Goal: Information Seeking & Learning: Learn about a topic

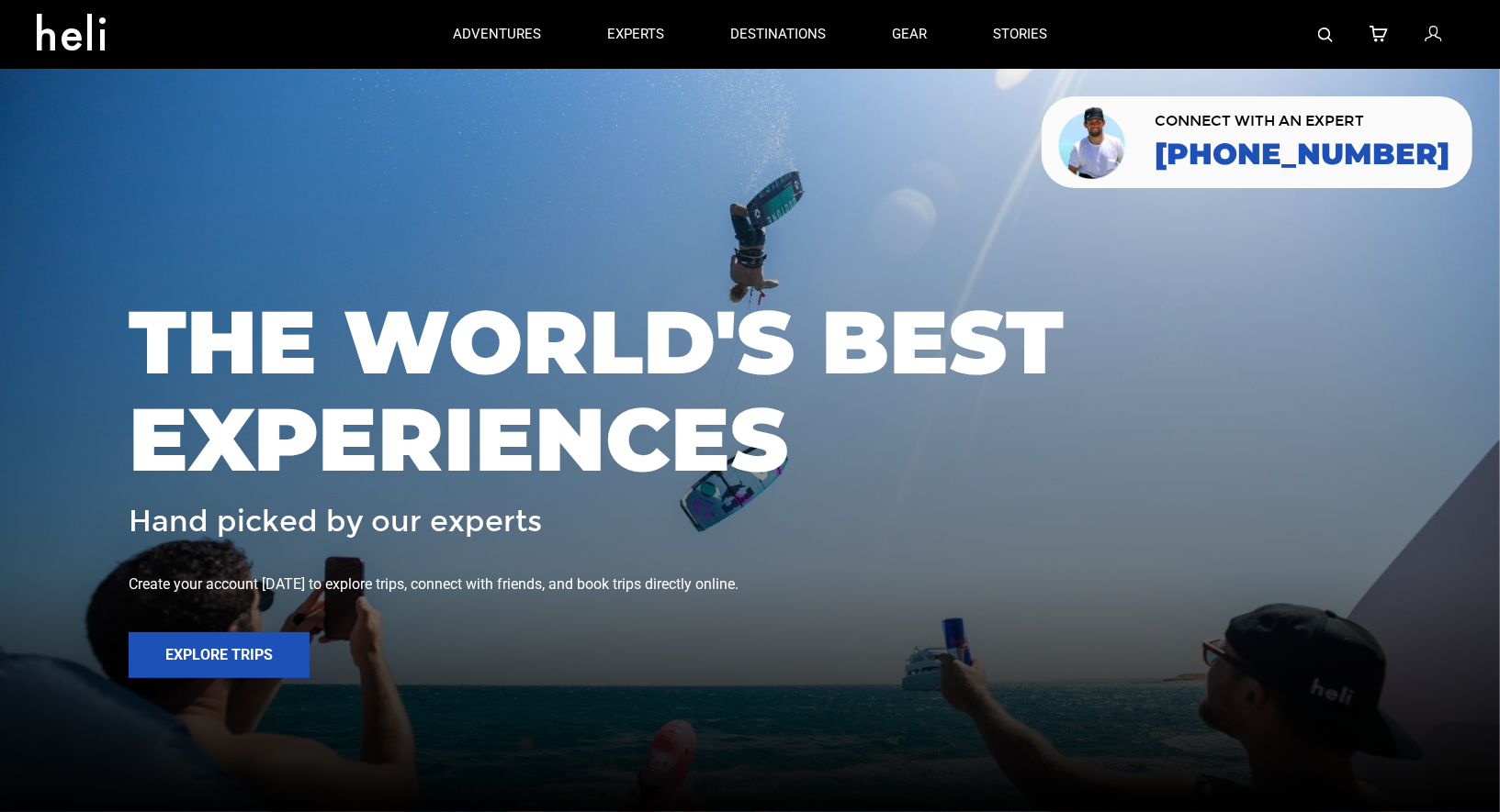
click at [1328, 44] on link at bounding box center [1324, 34] width 15 height 69
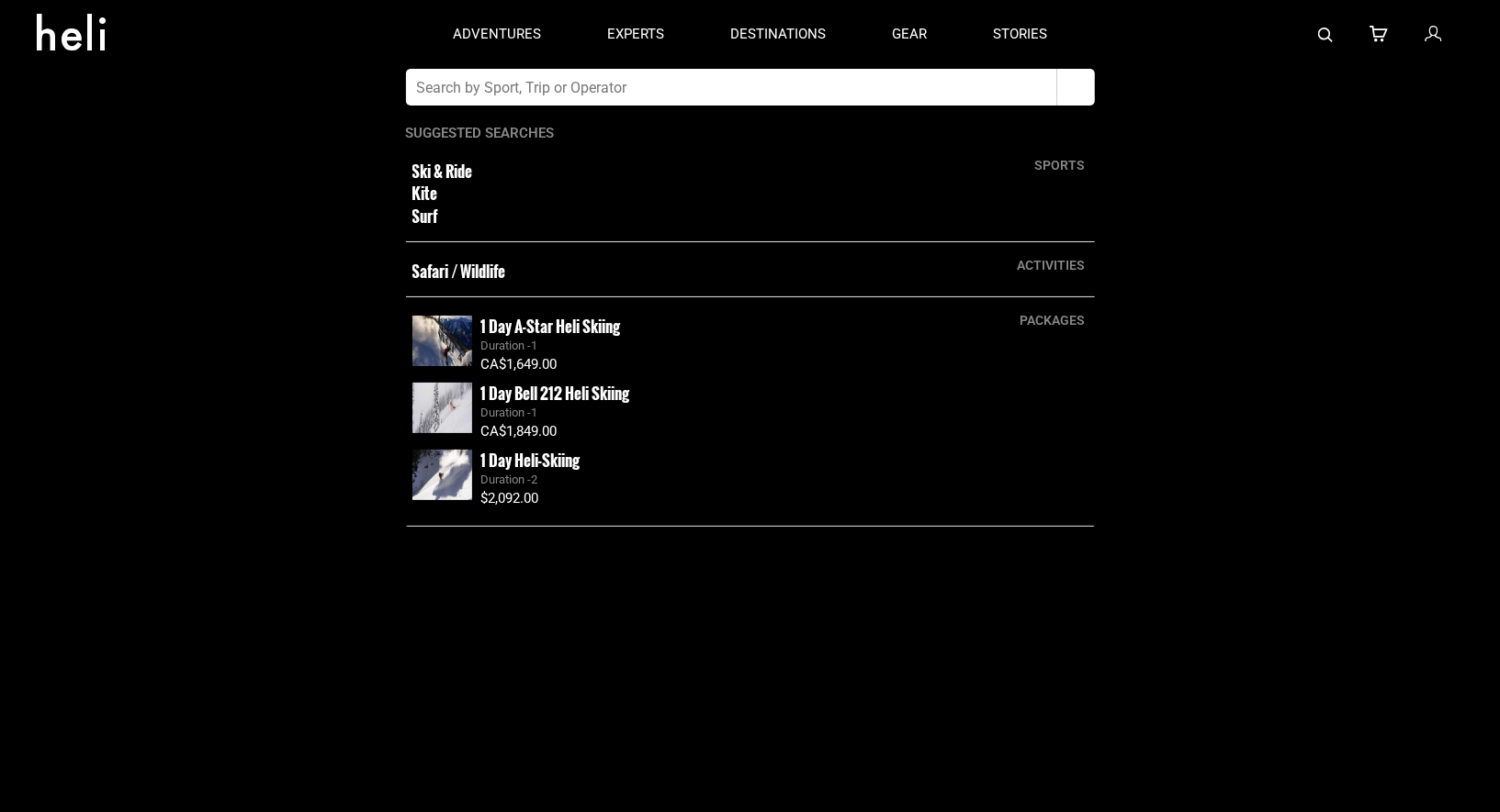
click at [829, 100] on input "text" at bounding box center [731, 88] width 651 height 37
type input "Mustang Powder"
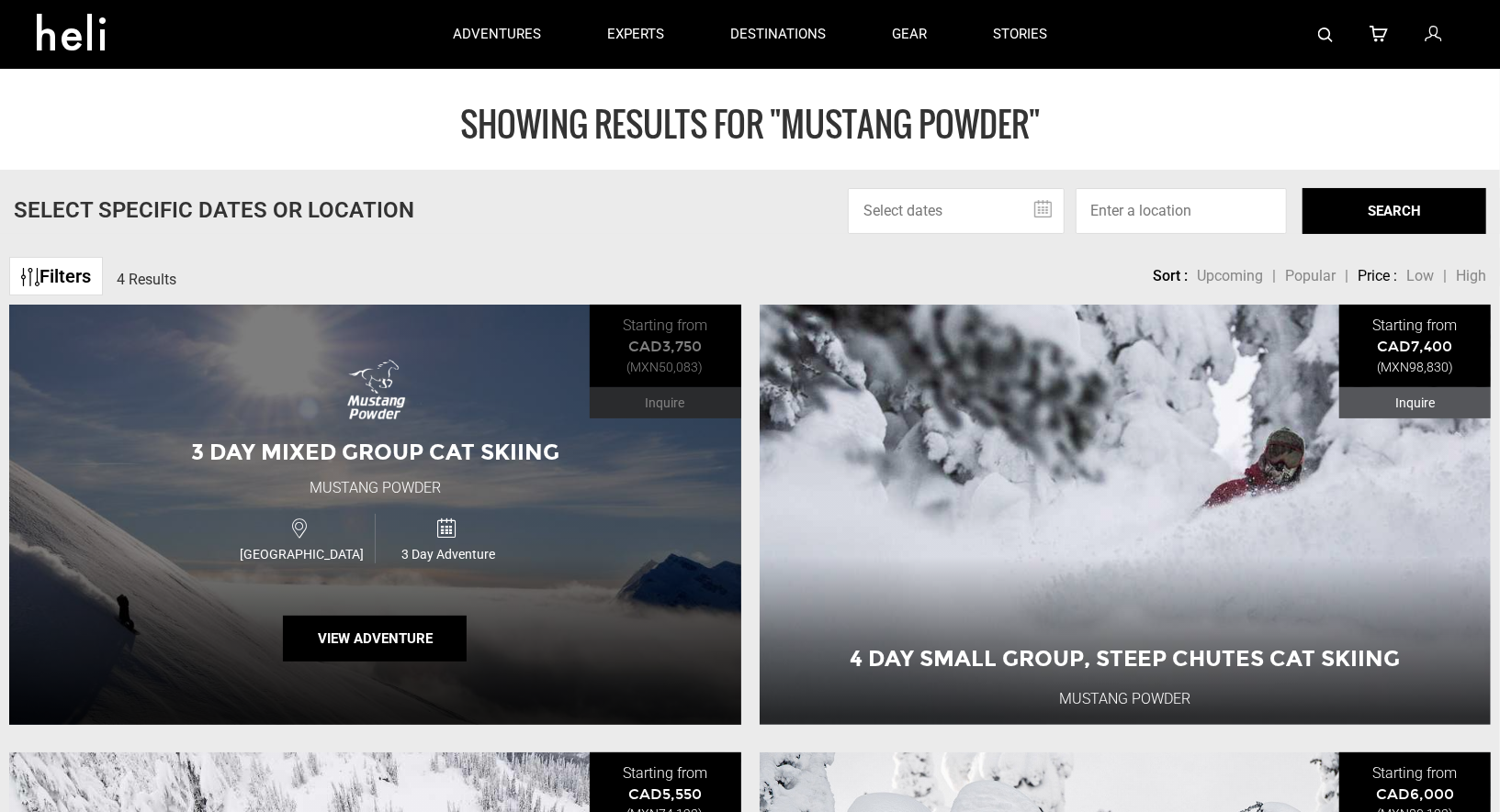
click at [432, 610] on div "3 Day Mixed Group Cat Skiing Mustang Powder Canada 3 Day Adventure View Adventu…" at bounding box center [375, 515] width 731 height 419
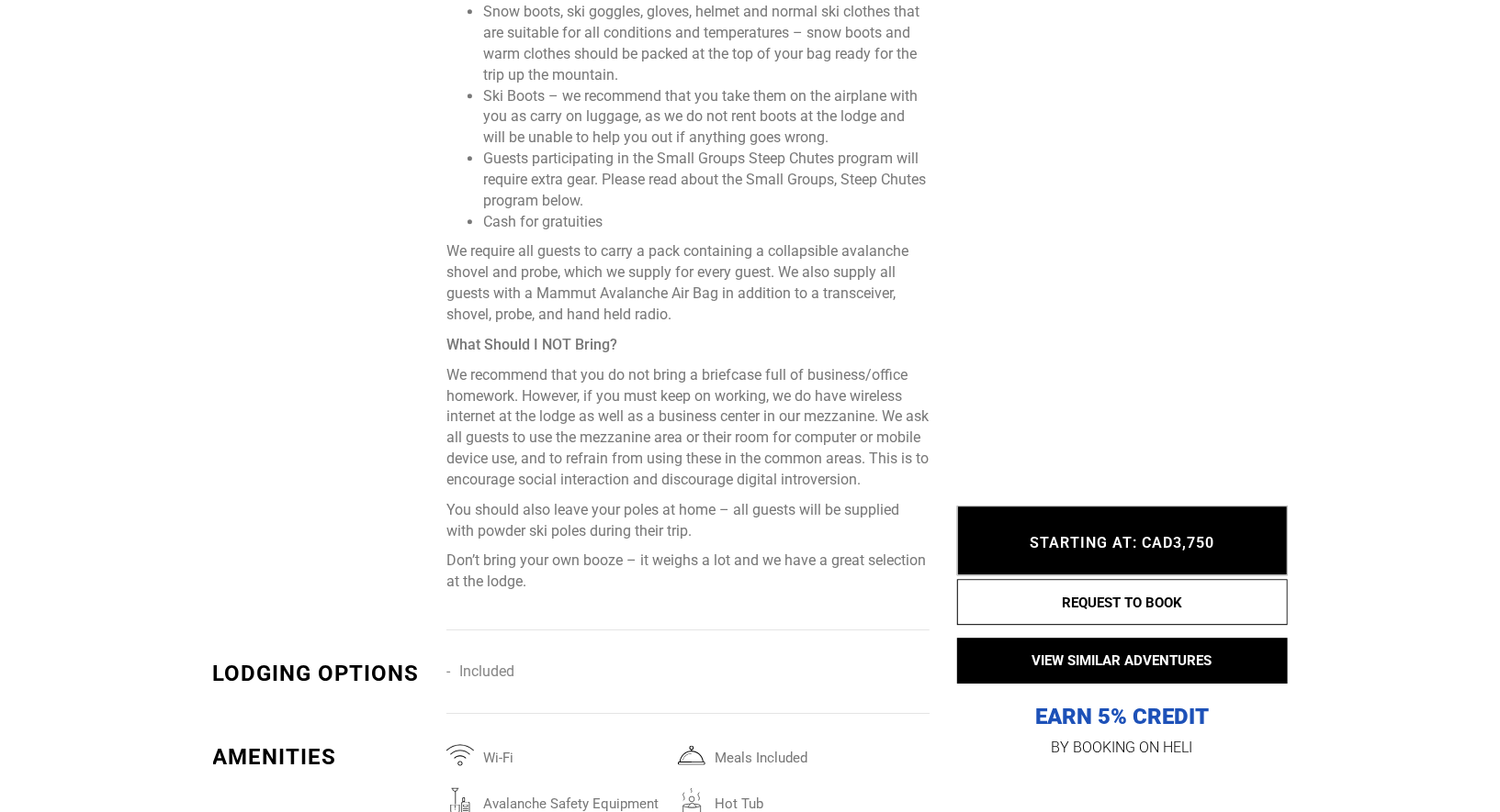
scroll to position [3996, 0]
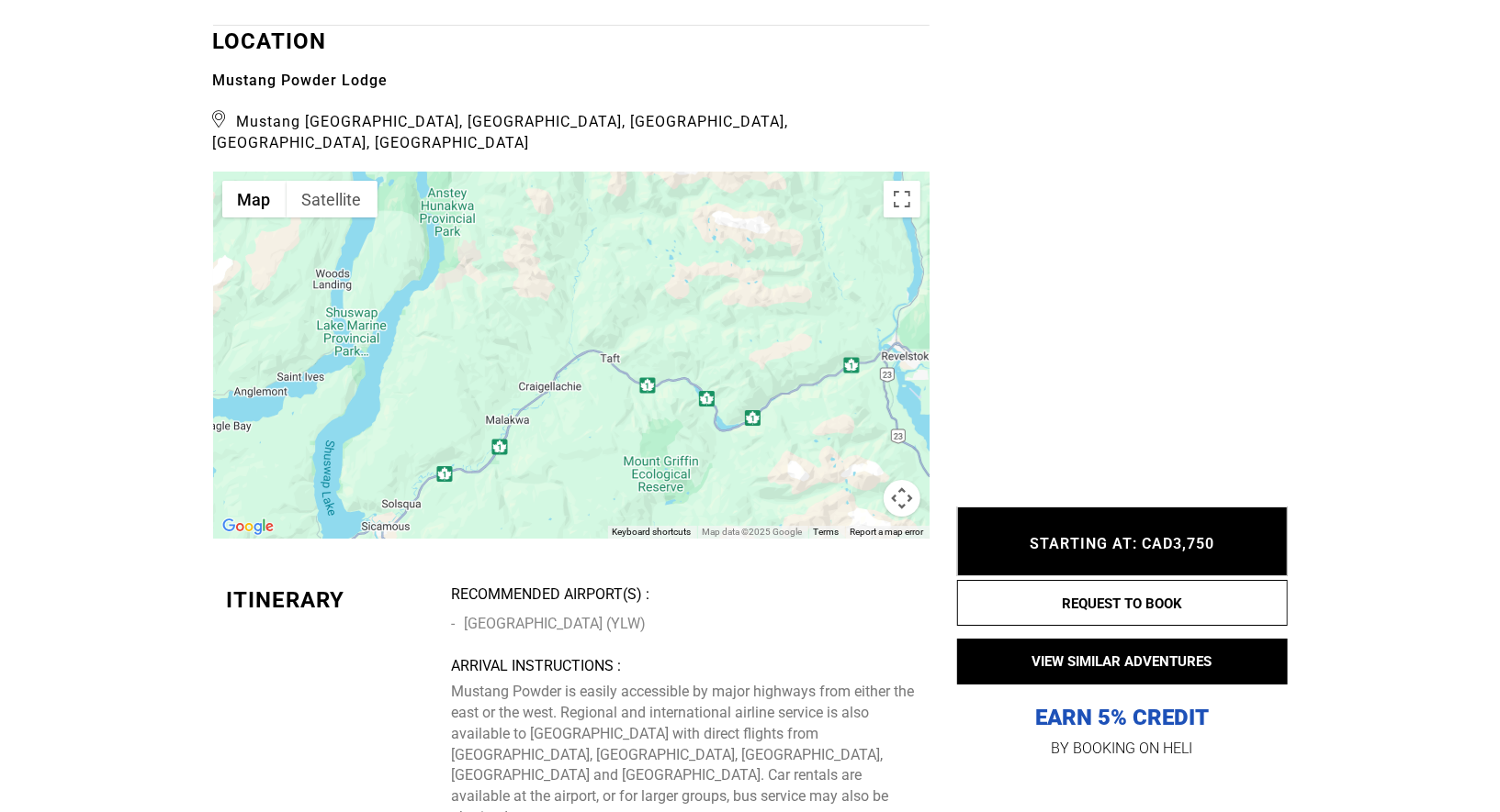
drag, startPoint x: 728, startPoint y: 604, endPoint x: 466, endPoint y: 600, distance: 262.0
click at [466, 610] on li "[GEOGRAPHIC_DATA] (YLW)" at bounding box center [683, 624] width 464 height 27
copy li "[GEOGRAPHIC_DATA] (YLW)"
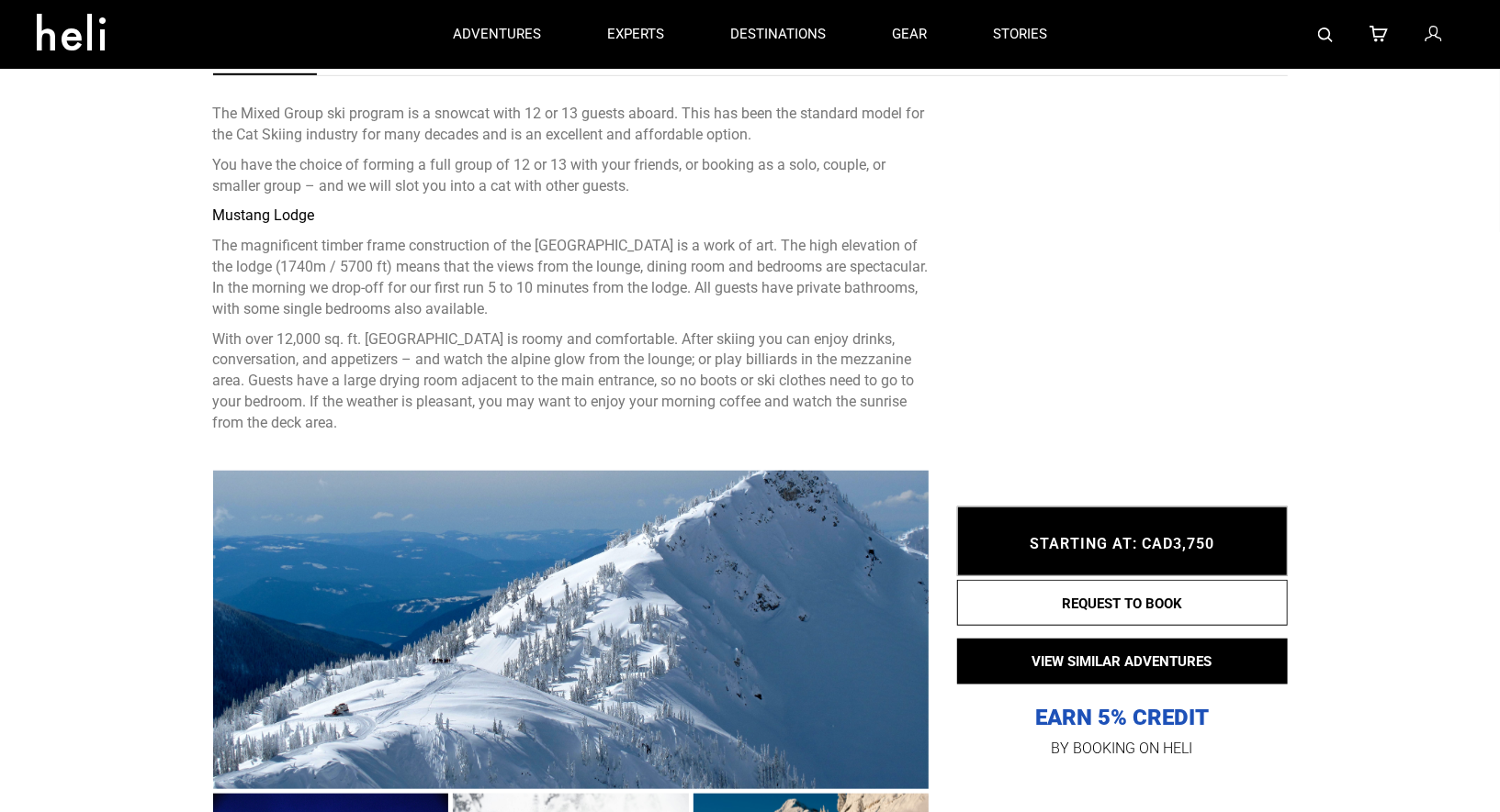
scroll to position [572, 0]
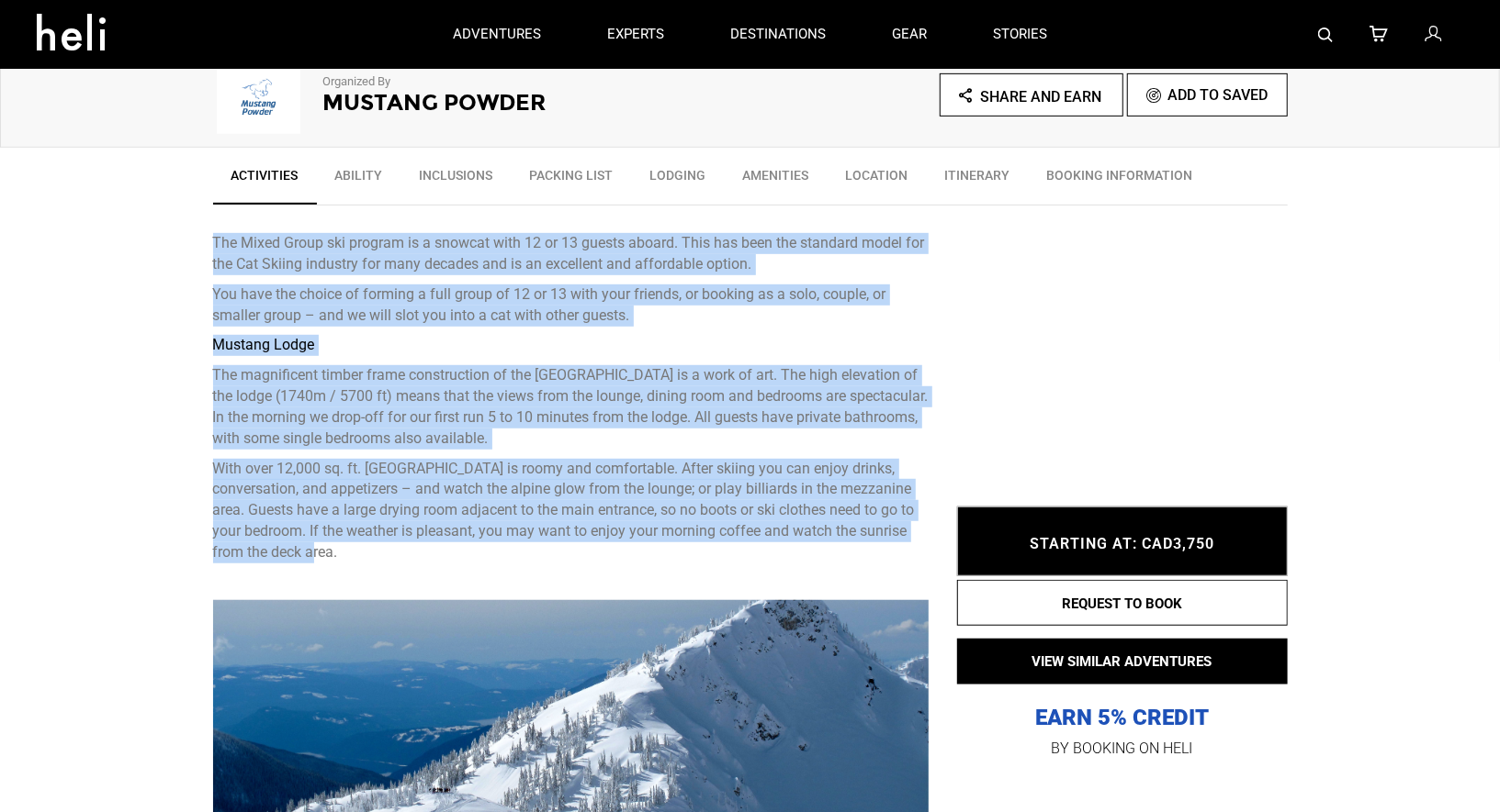
drag, startPoint x: 406, startPoint y: 551, endPoint x: 219, endPoint y: 227, distance: 374.1
click at [219, 227] on div "The Mixed Group ski program is a snowcat with 12 or 13 guests aboard. This has …" at bounding box center [571, 389] width 716 height 367
copy div "Lor Ipsum Dolor sit ametcon ad e seddoei temp 35 in 89 utlabo etdolo. Magn ali …"
type input "Mustang Powder"
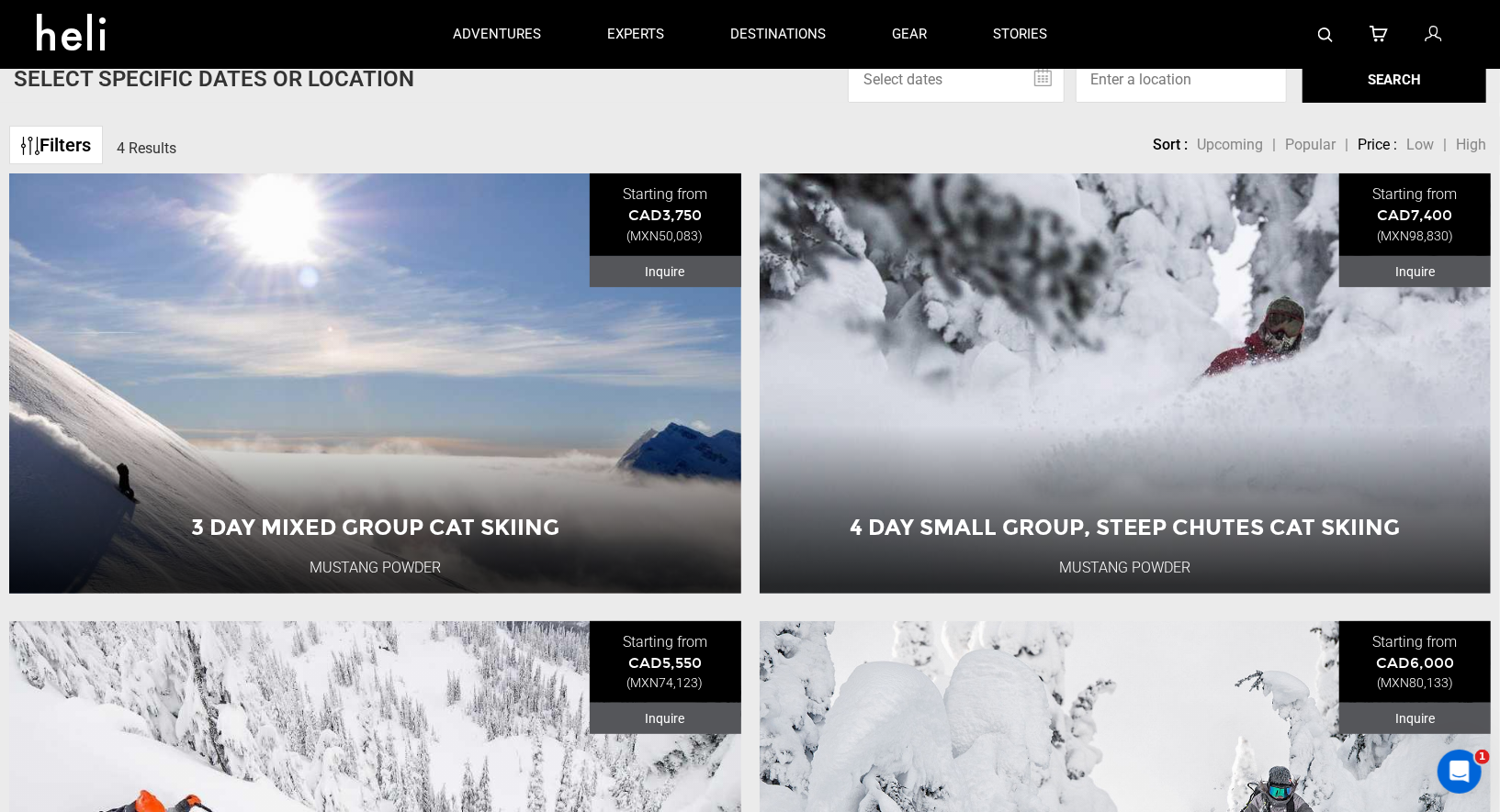
scroll to position [133, 0]
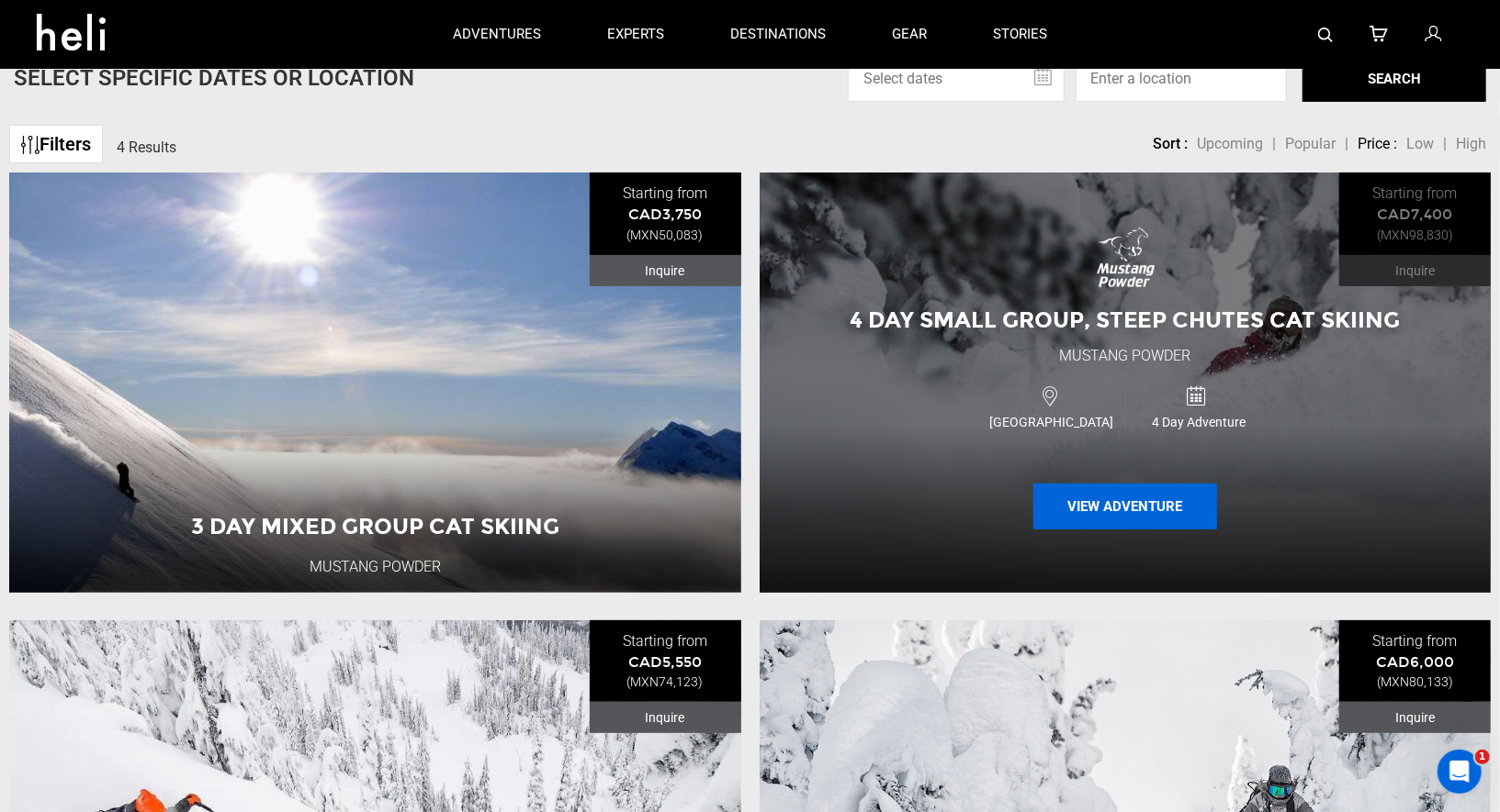
click at [1109, 495] on button "View Adventure" at bounding box center [1125, 506] width 183 height 46
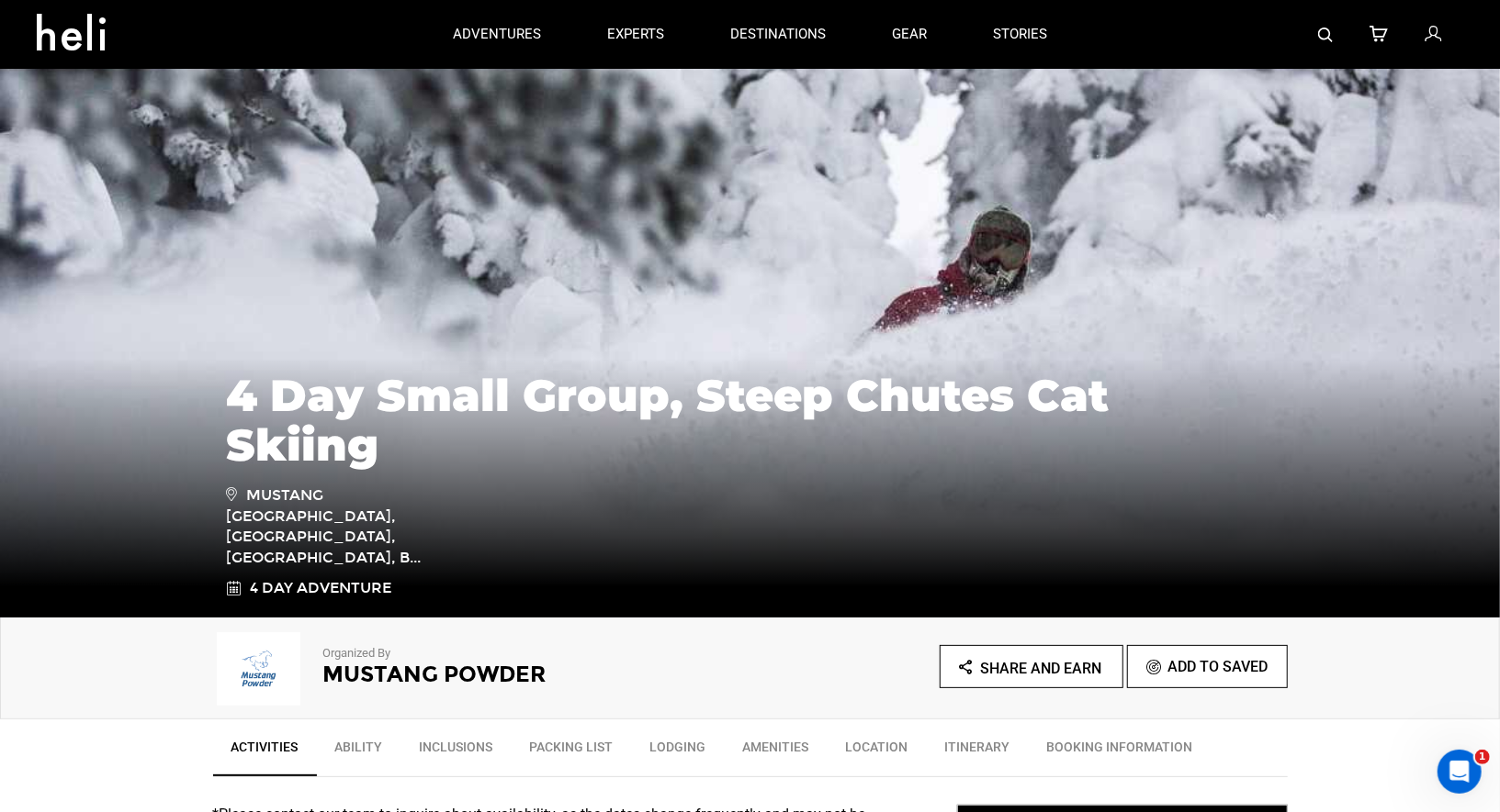
type input "Mustang Powder"
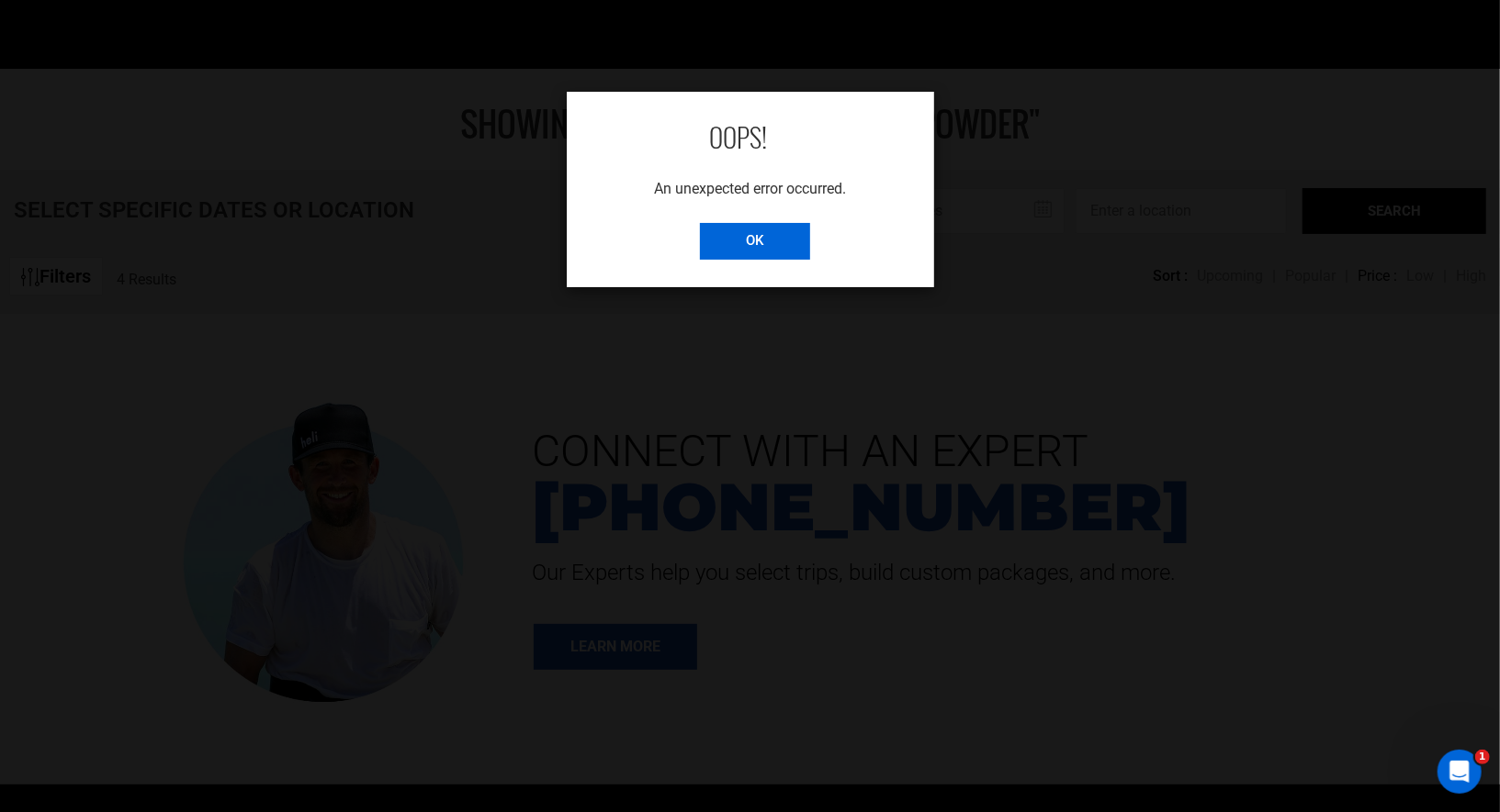
click at [759, 239] on input "OK" at bounding box center [755, 242] width 110 height 37
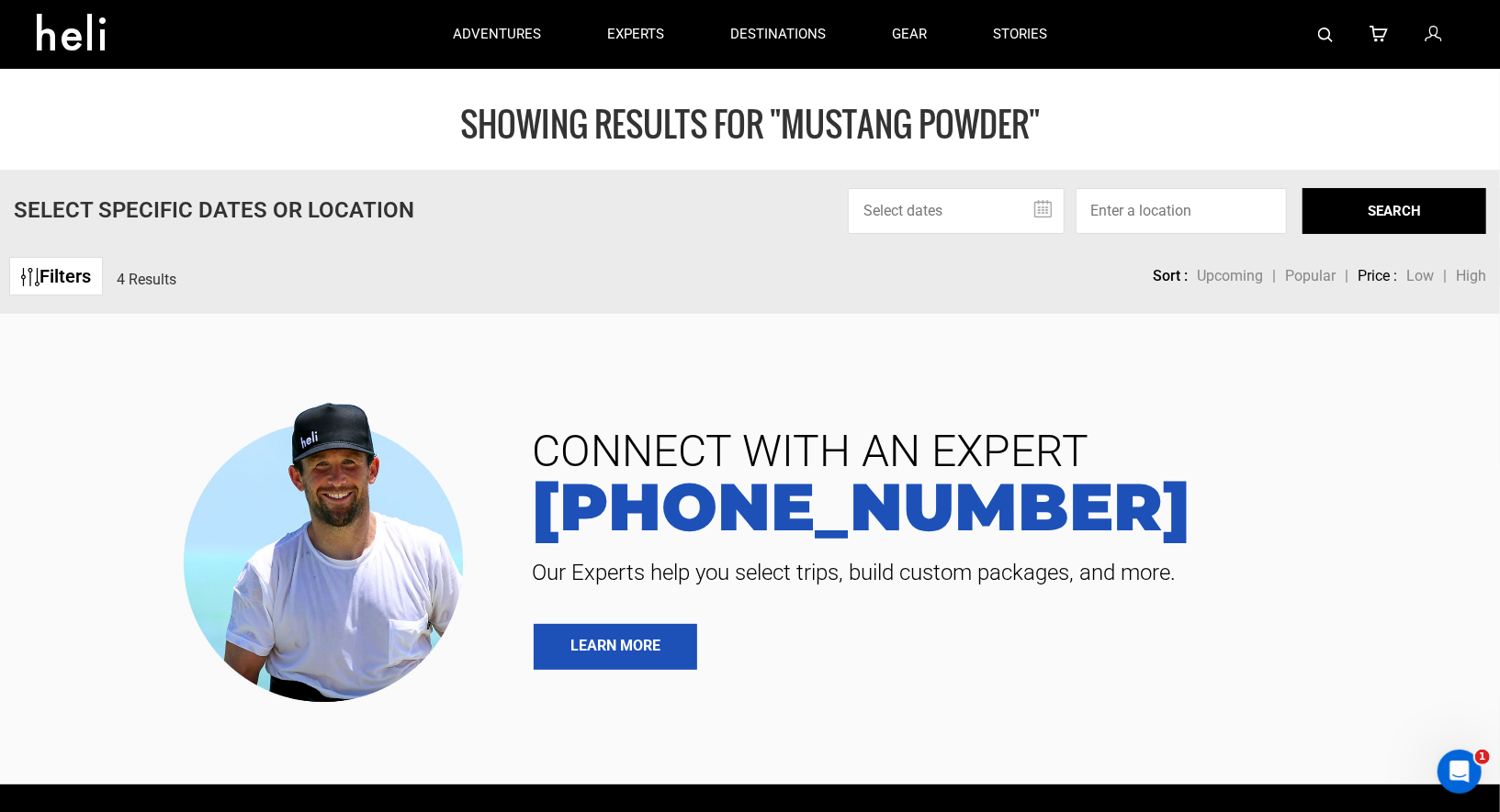
click at [664, 383] on section "CONNECT WITH AN EXPERT [PHONE_NUMBER] Our Experts help you select trips, build …" at bounding box center [750, 549] width 1500 height 471
click at [1332, 31] on img at bounding box center [1324, 34] width 15 height 15
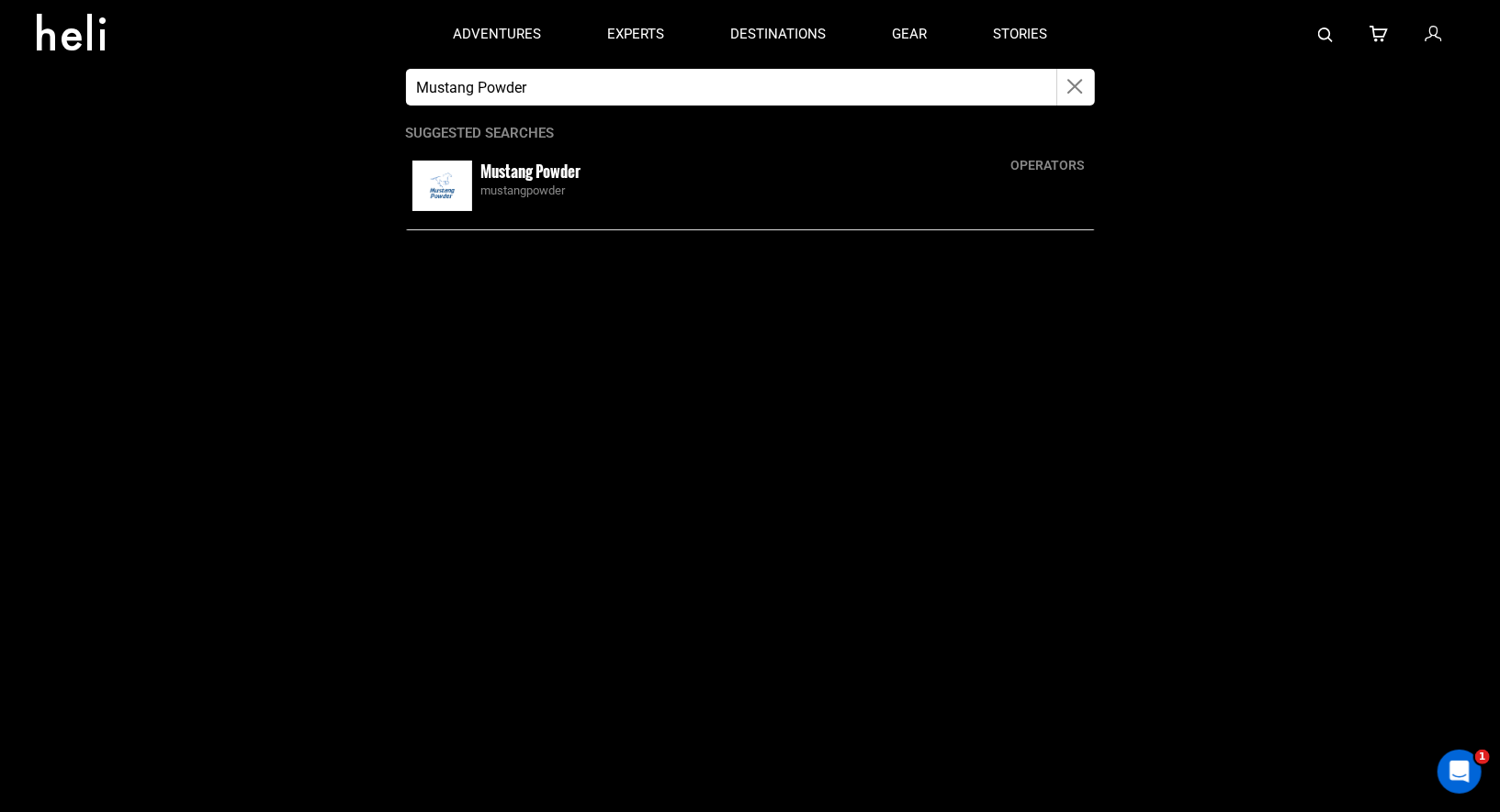
click at [603, 198] on div "mustangpowder" at bounding box center [784, 191] width 607 height 18
click at [540, 181] on small "Mustang Powder" at bounding box center [531, 172] width 100 height 23
click at [543, 173] on small "Mustang Powder" at bounding box center [531, 172] width 100 height 23
click at [574, 452] on app-search-panel "Mustang Powder operators Mustang Powder mustangpowder Suggested Searches" at bounding box center [750, 441] width 1500 height 744
click at [533, 186] on div "mustangpowder" at bounding box center [784, 191] width 607 height 18
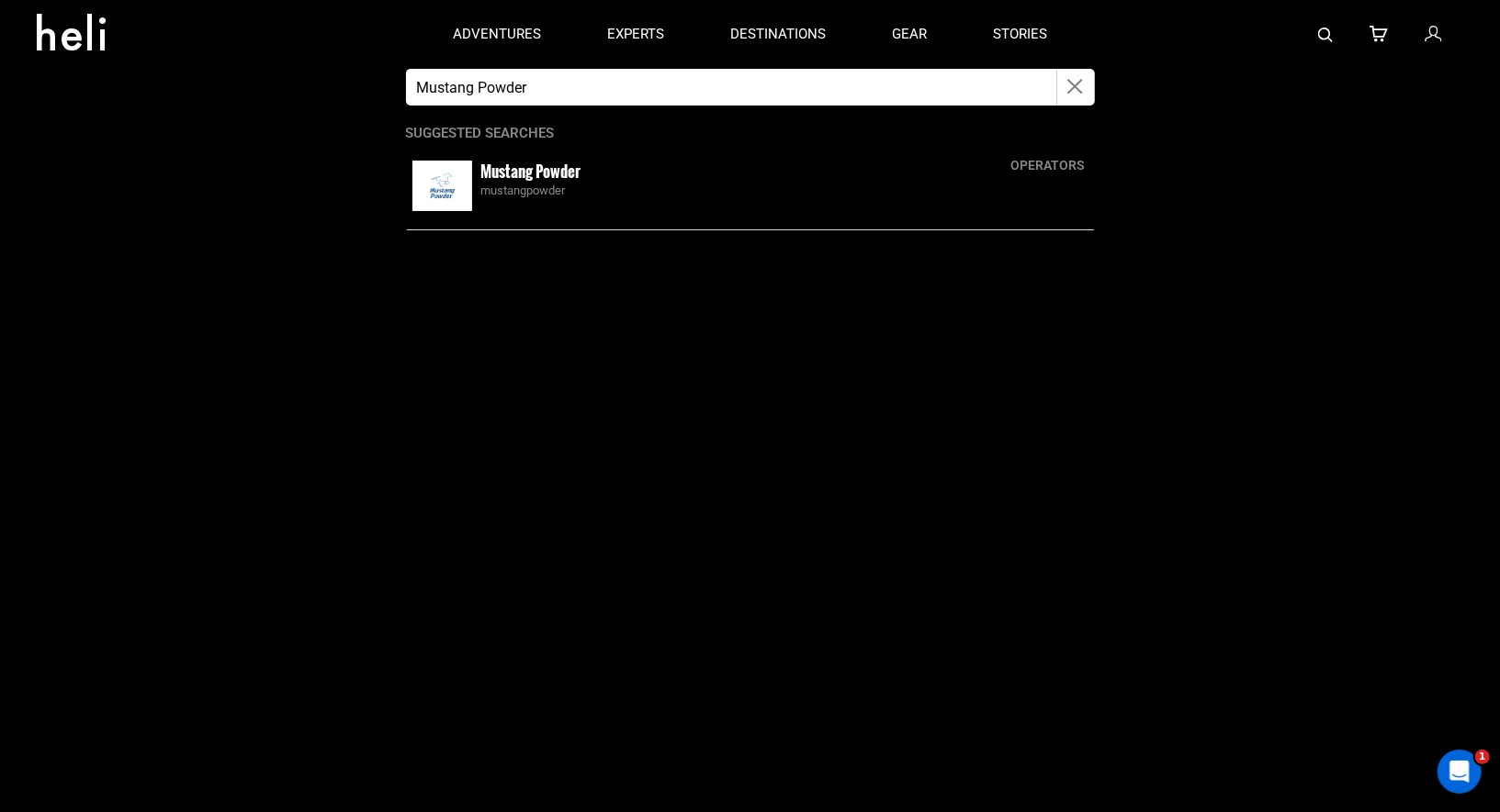
click at [533, 186] on div "mustangpowder" at bounding box center [784, 191] width 607 height 18
click at [515, 179] on small "Mustang Powder" at bounding box center [531, 172] width 100 height 23
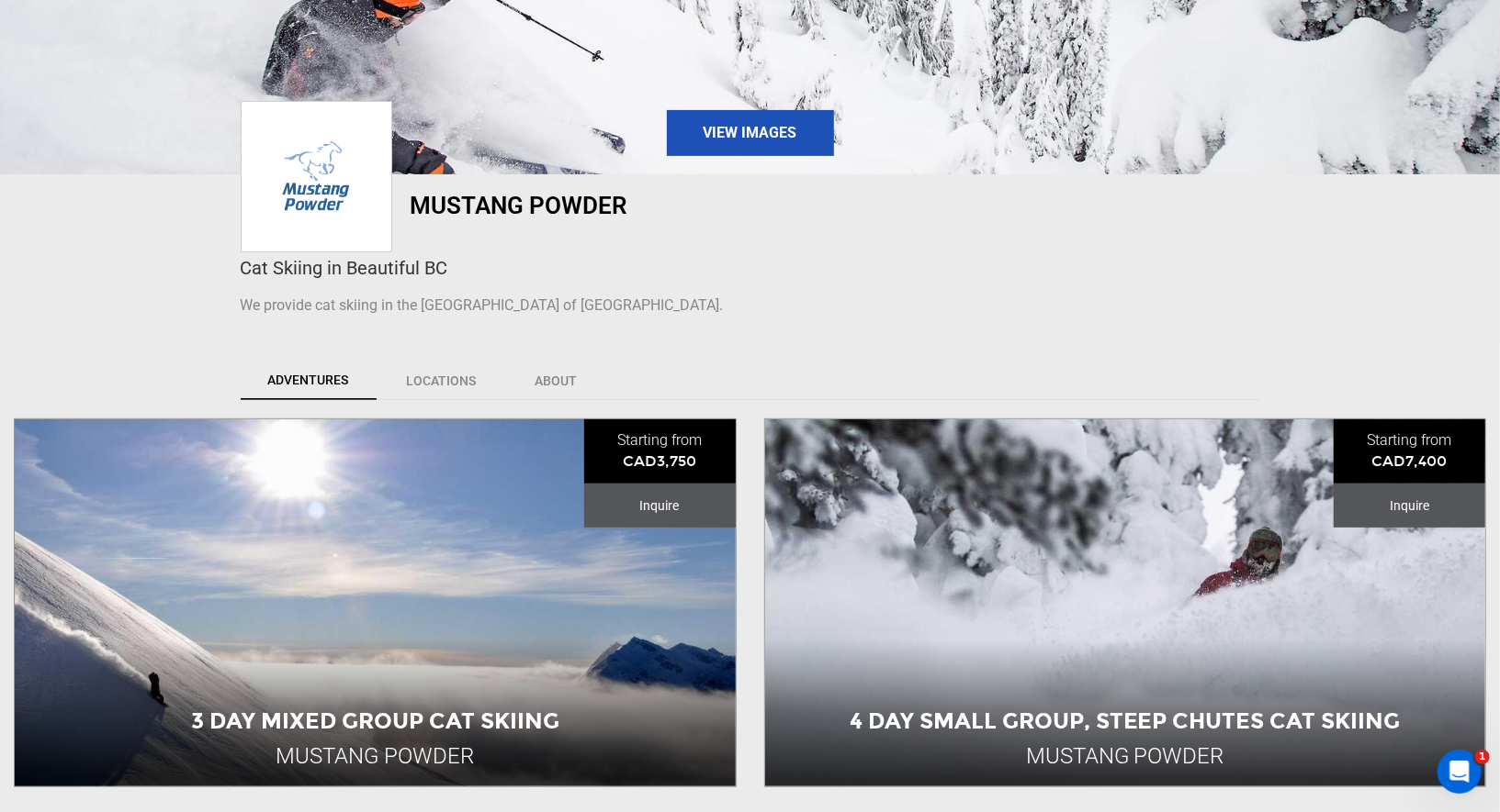
scroll to position [718, 0]
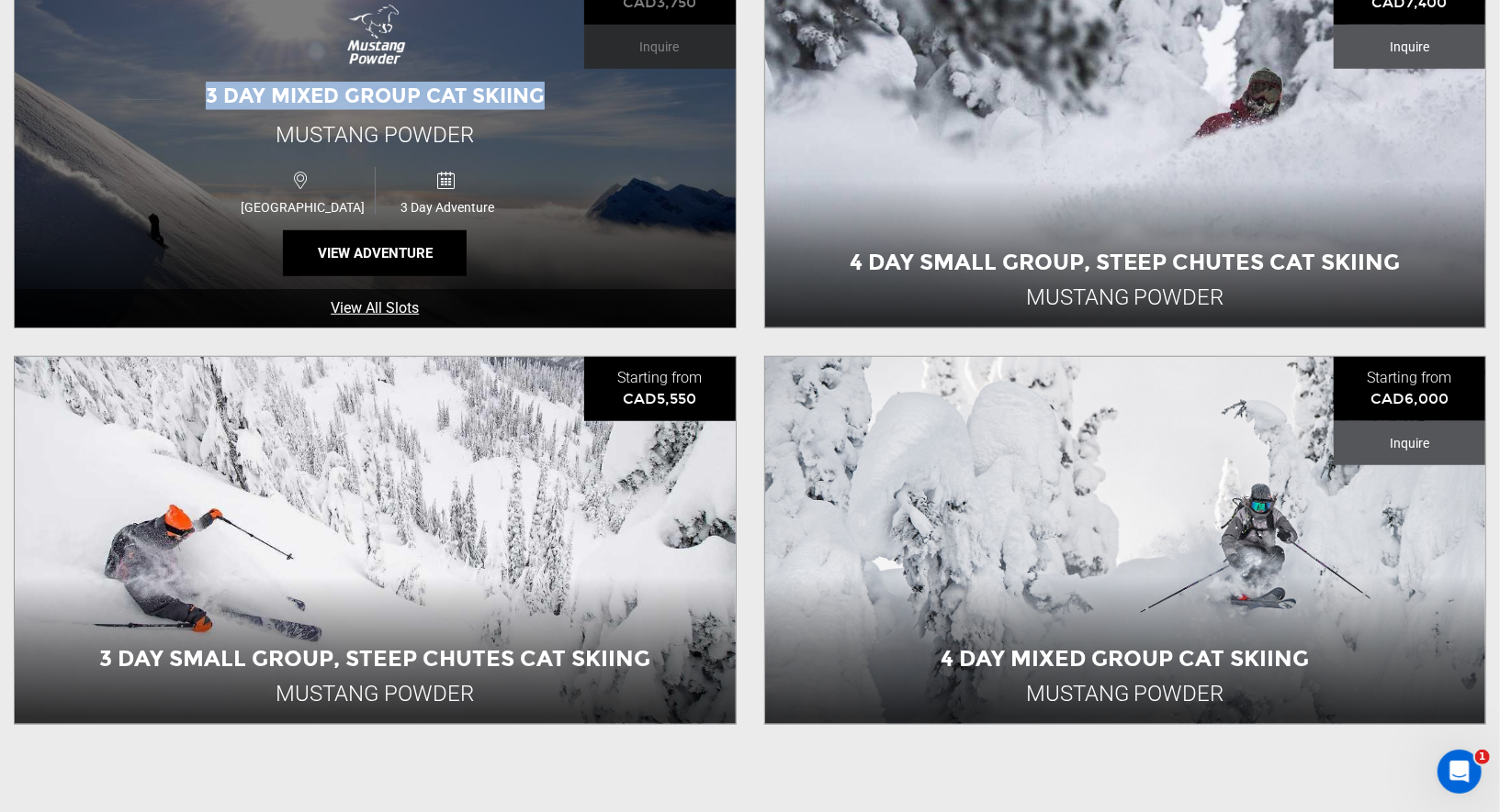
drag, startPoint x: 568, startPoint y: 98, endPoint x: 210, endPoint y: 83, distance: 358.3
click at [210, 83] on div "3 Day Mixed Group Cat Skiing Mustang Powder [GEOGRAPHIC_DATA] 3 Day Adventure V…" at bounding box center [375, 144] width 721 height 367
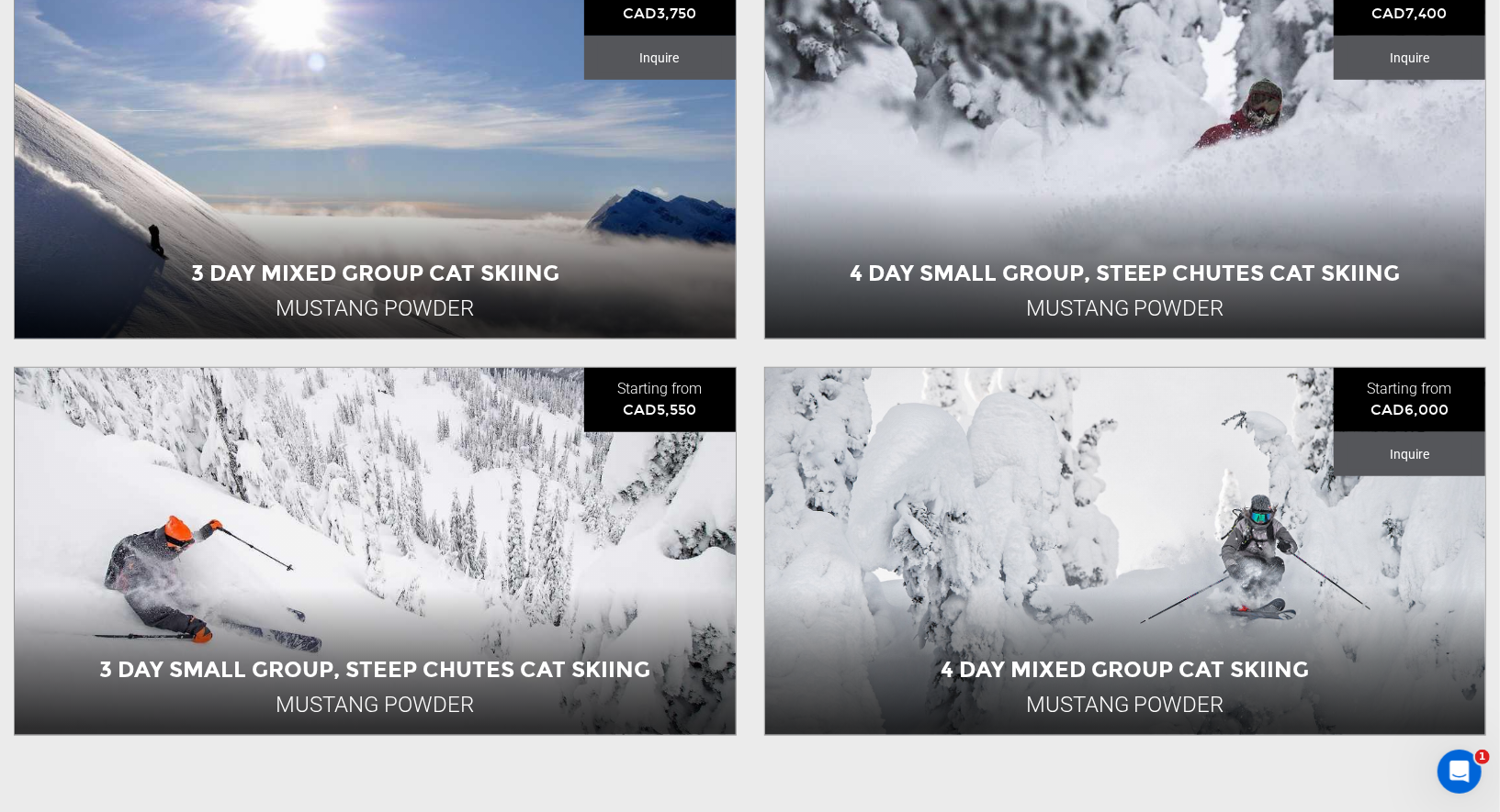
scroll to position [716, 0]
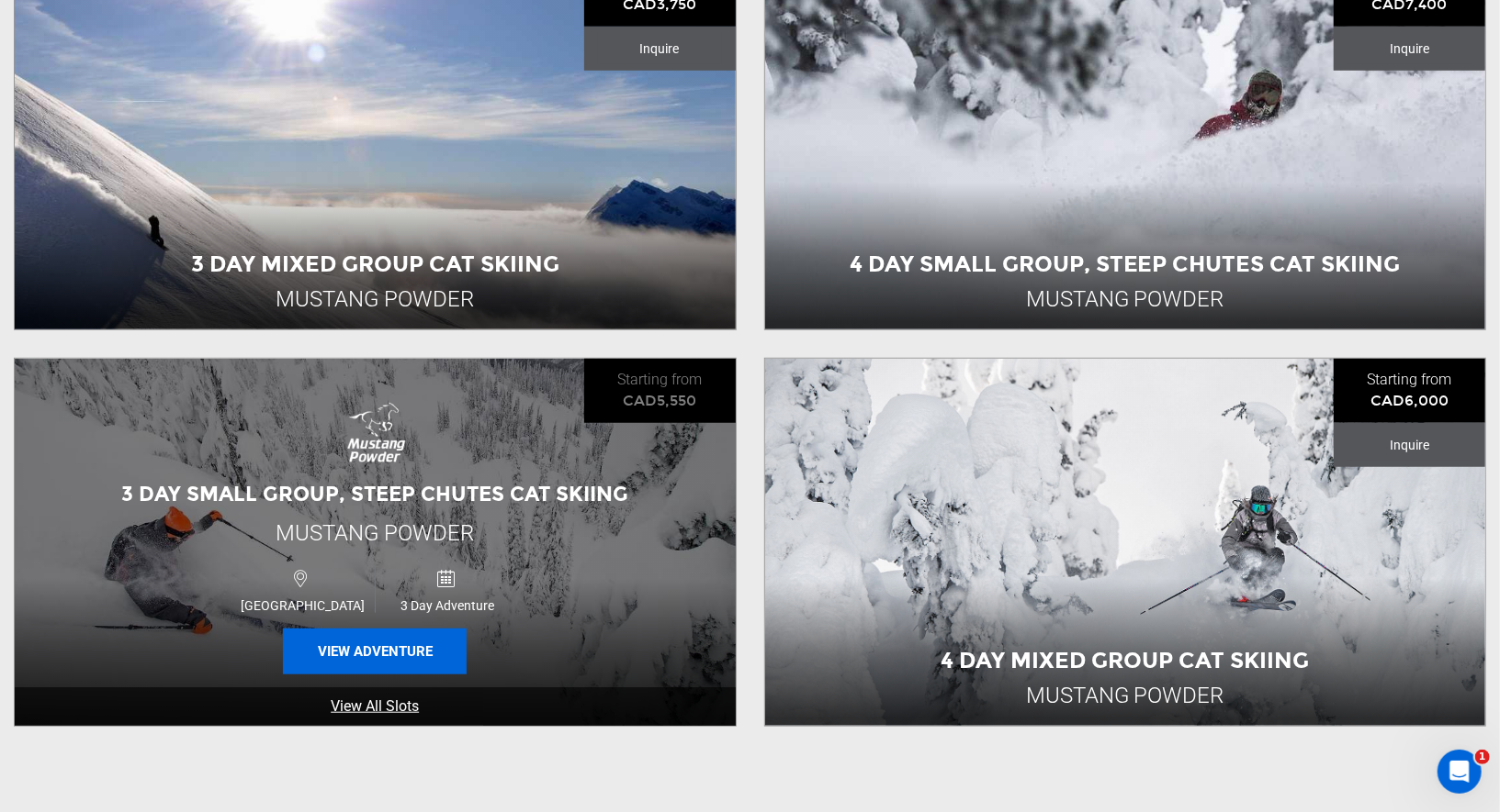
click at [398, 654] on button "View Adventure" at bounding box center [375, 651] width 183 height 46
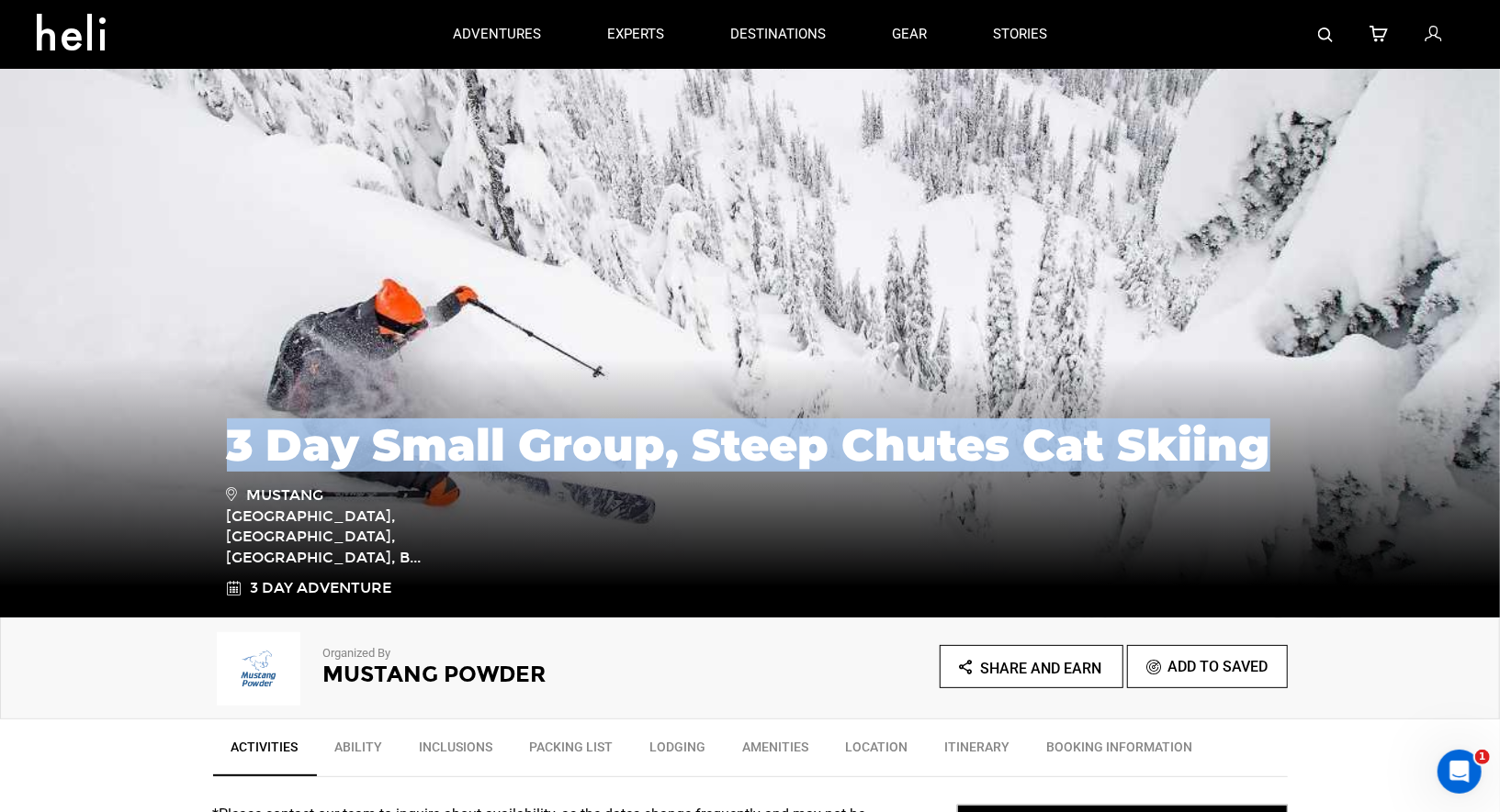
drag, startPoint x: 1290, startPoint y: 488, endPoint x: 458, endPoint y: 405, distance: 836.1
click at [458, 405] on div "3 Day Small Group, Steep Chutes Cat Skiing [GEOGRAPHIC_DATA], [GEOGRAPHIC_DATA]…" at bounding box center [750, 480] width 1500 height 275
copy h1 "3 Day Small Group, Steep Chutes Cat Skiing"
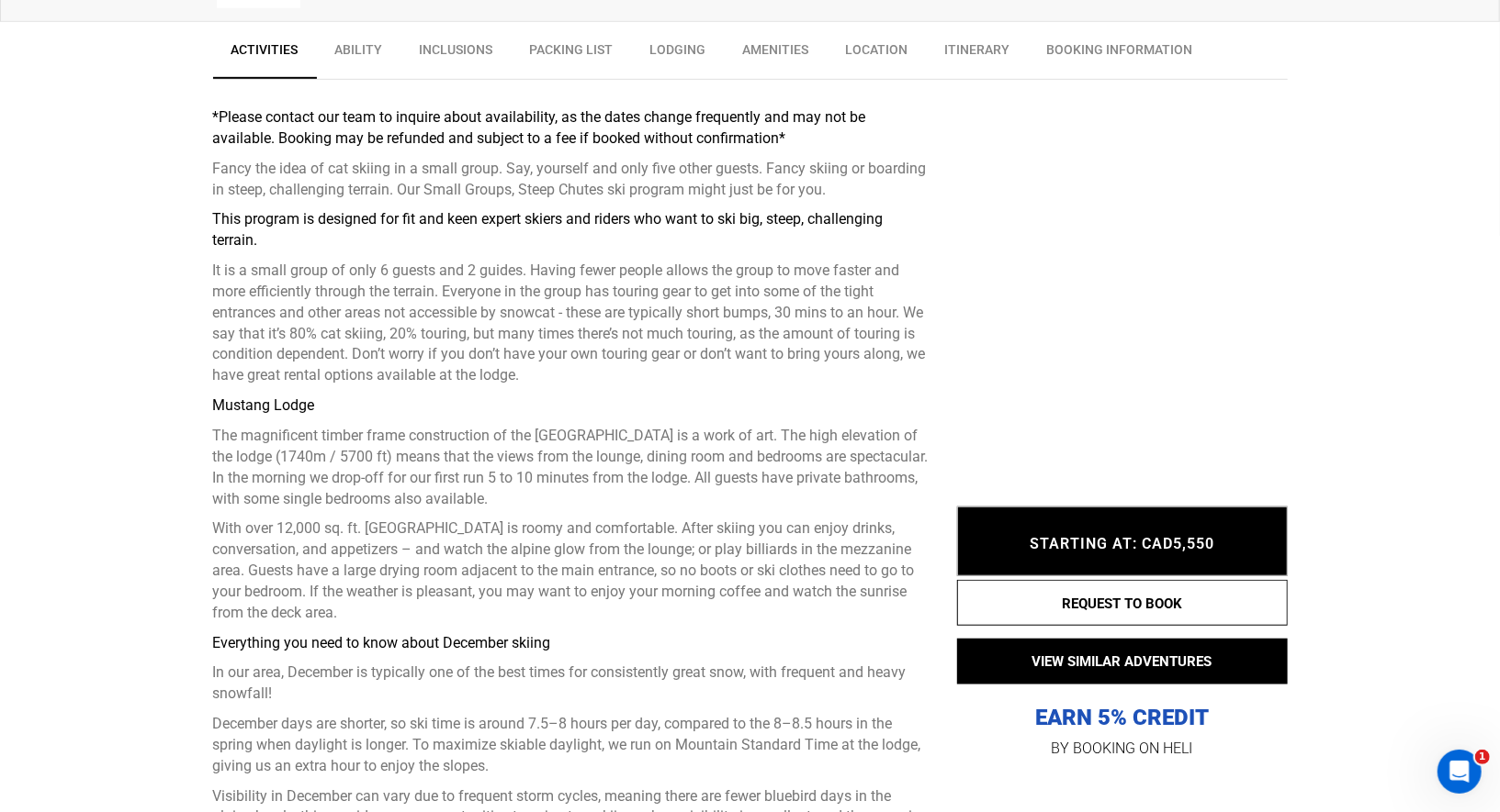
scroll to position [702, 0]
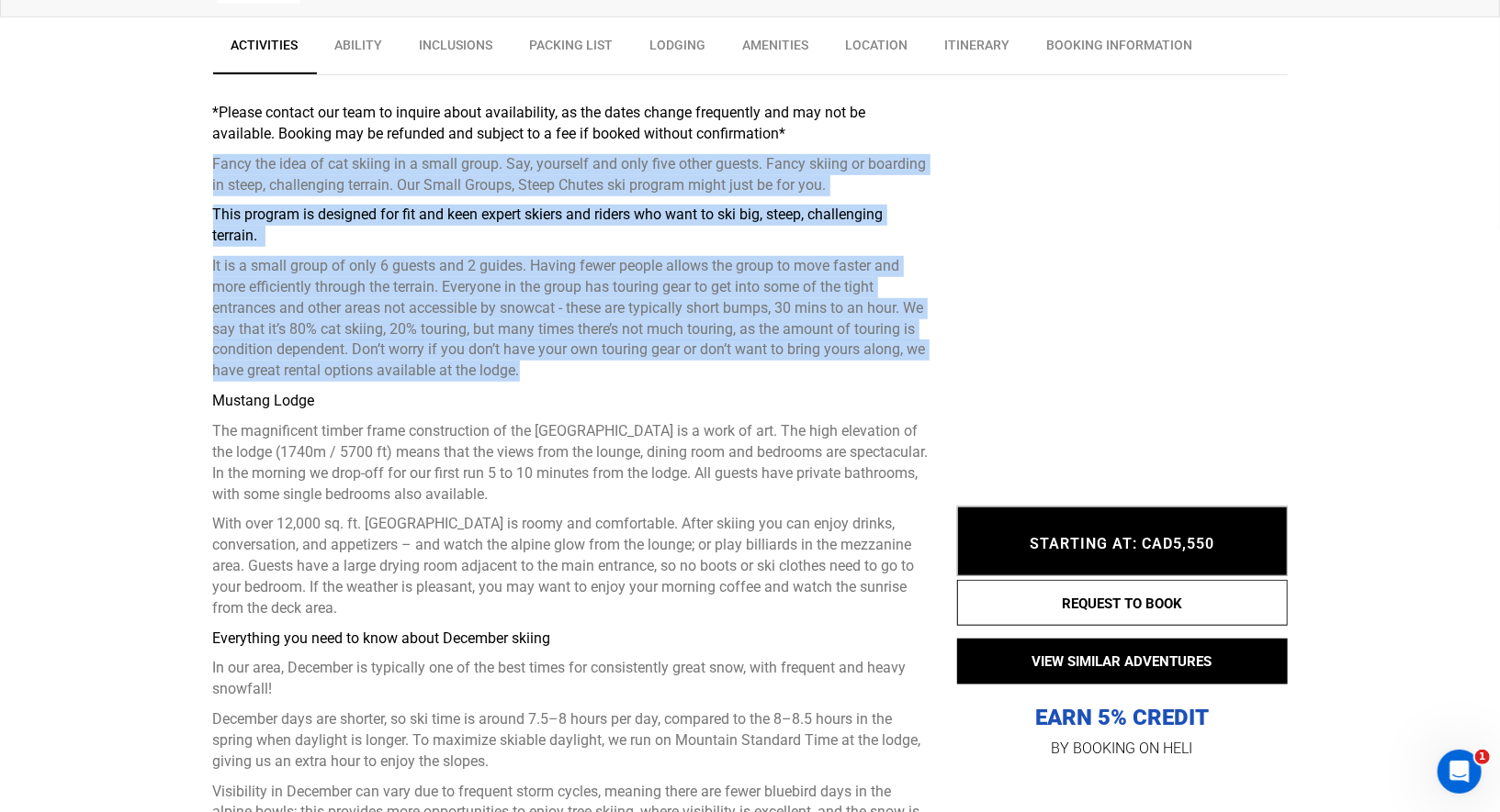
drag, startPoint x: 211, startPoint y: 170, endPoint x: 574, endPoint y: 377, distance: 417.9
copy div "Fancy the idea of cat skiing in a small group. Say, yourself and only five othe…"
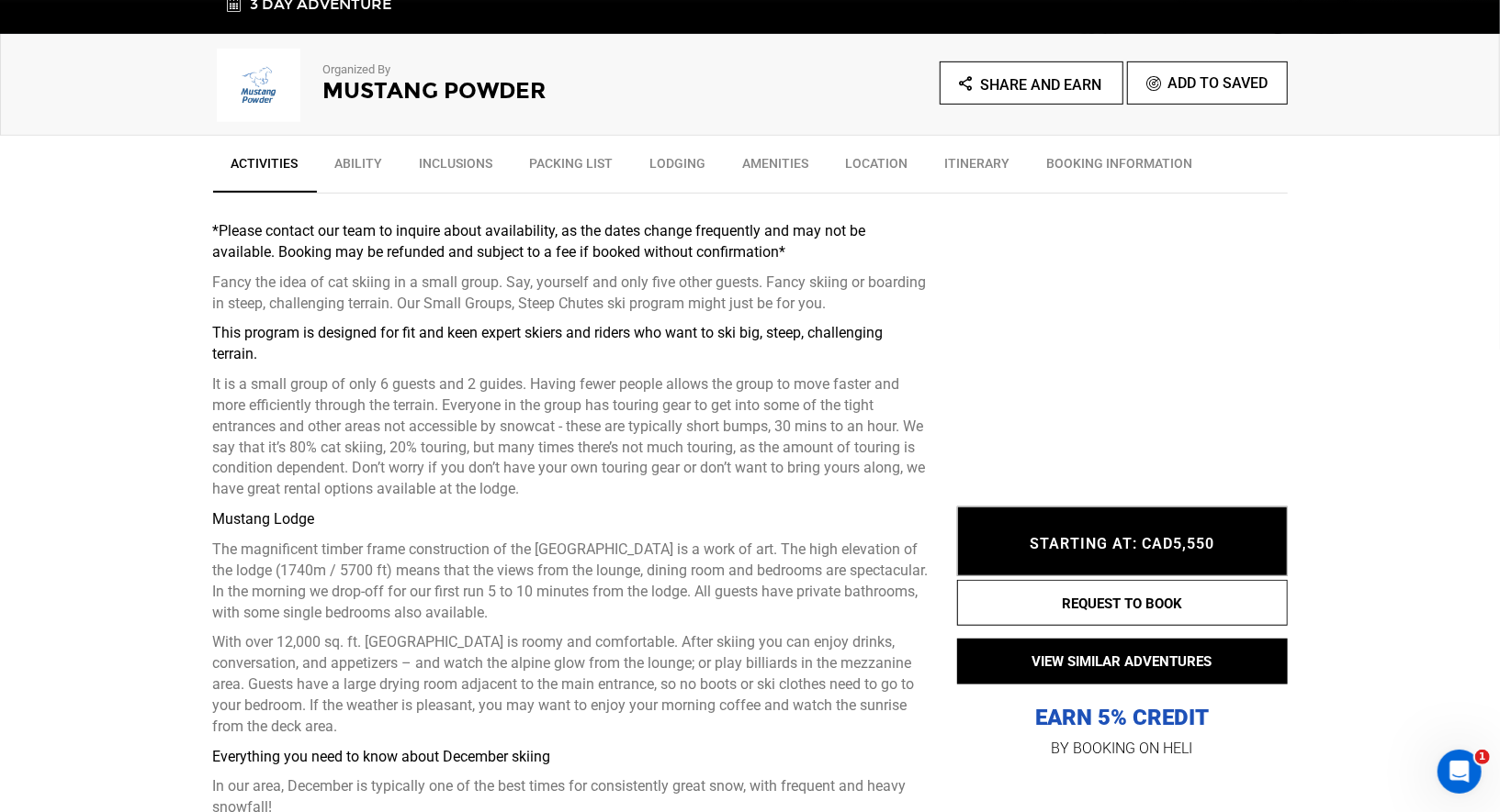
scroll to position [947, 0]
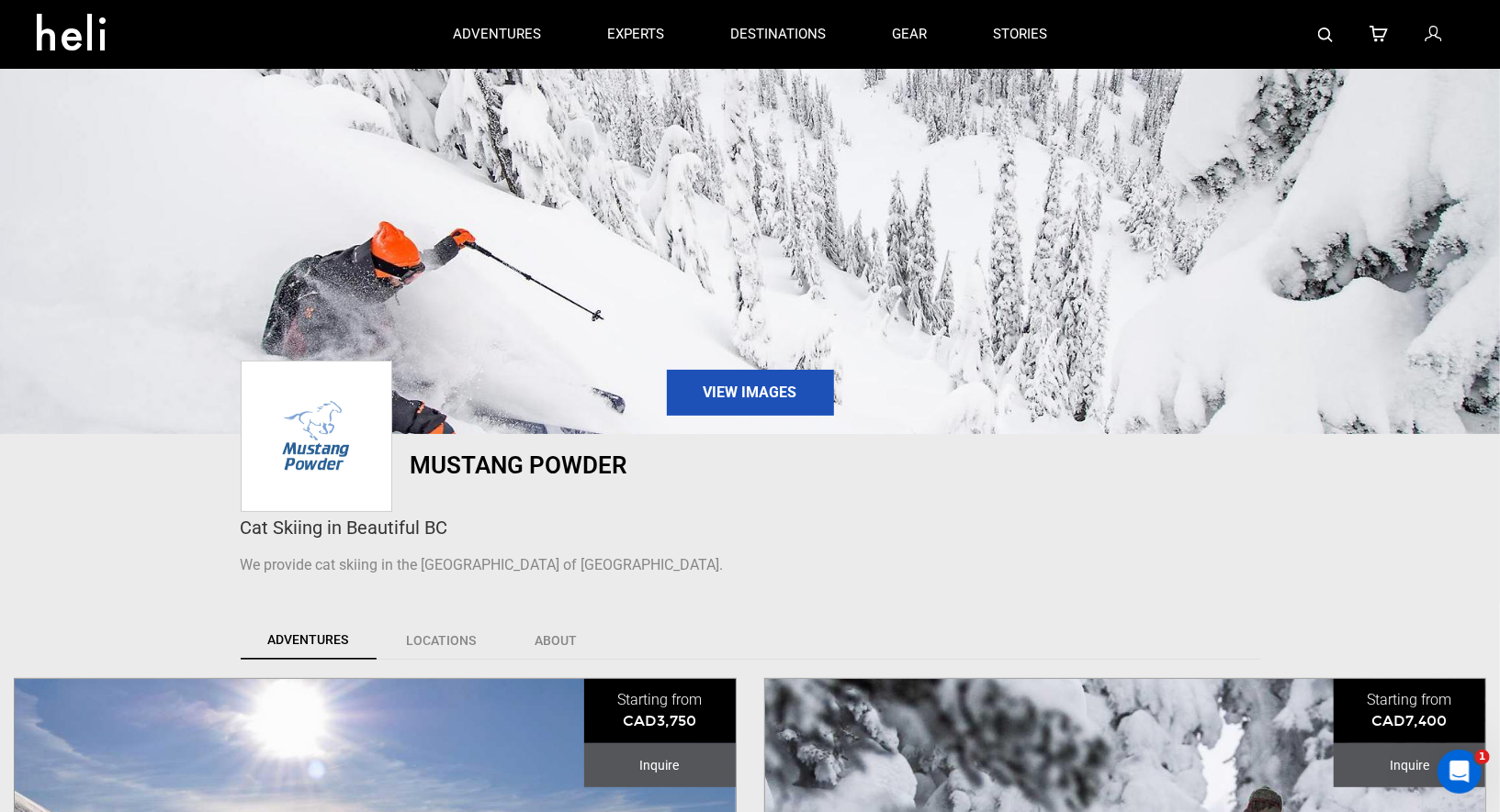
scroll to position [709, 0]
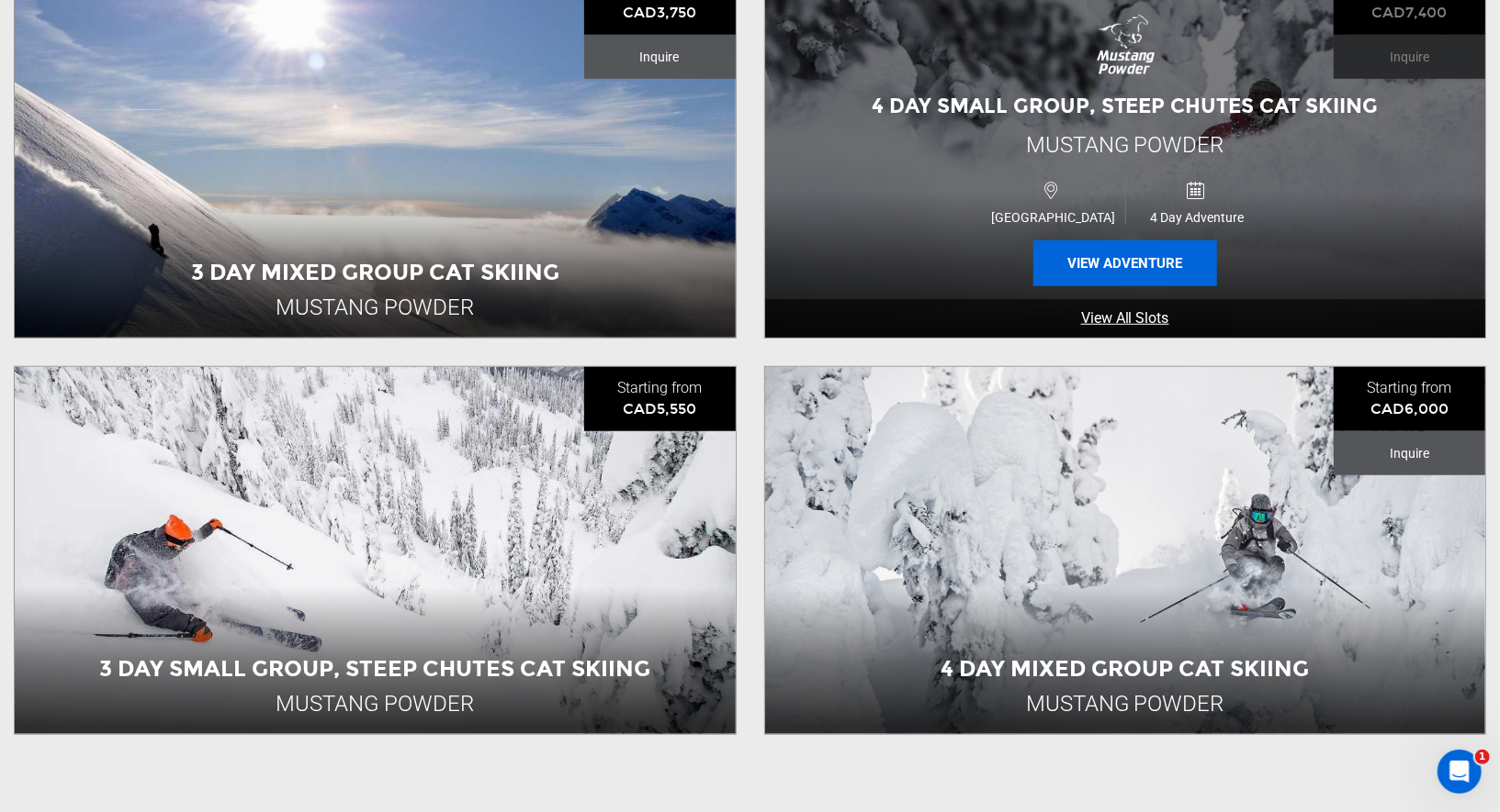
click at [1091, 252] on button "View Adventure" at bounding box center [1125, 263] width 183 height 46
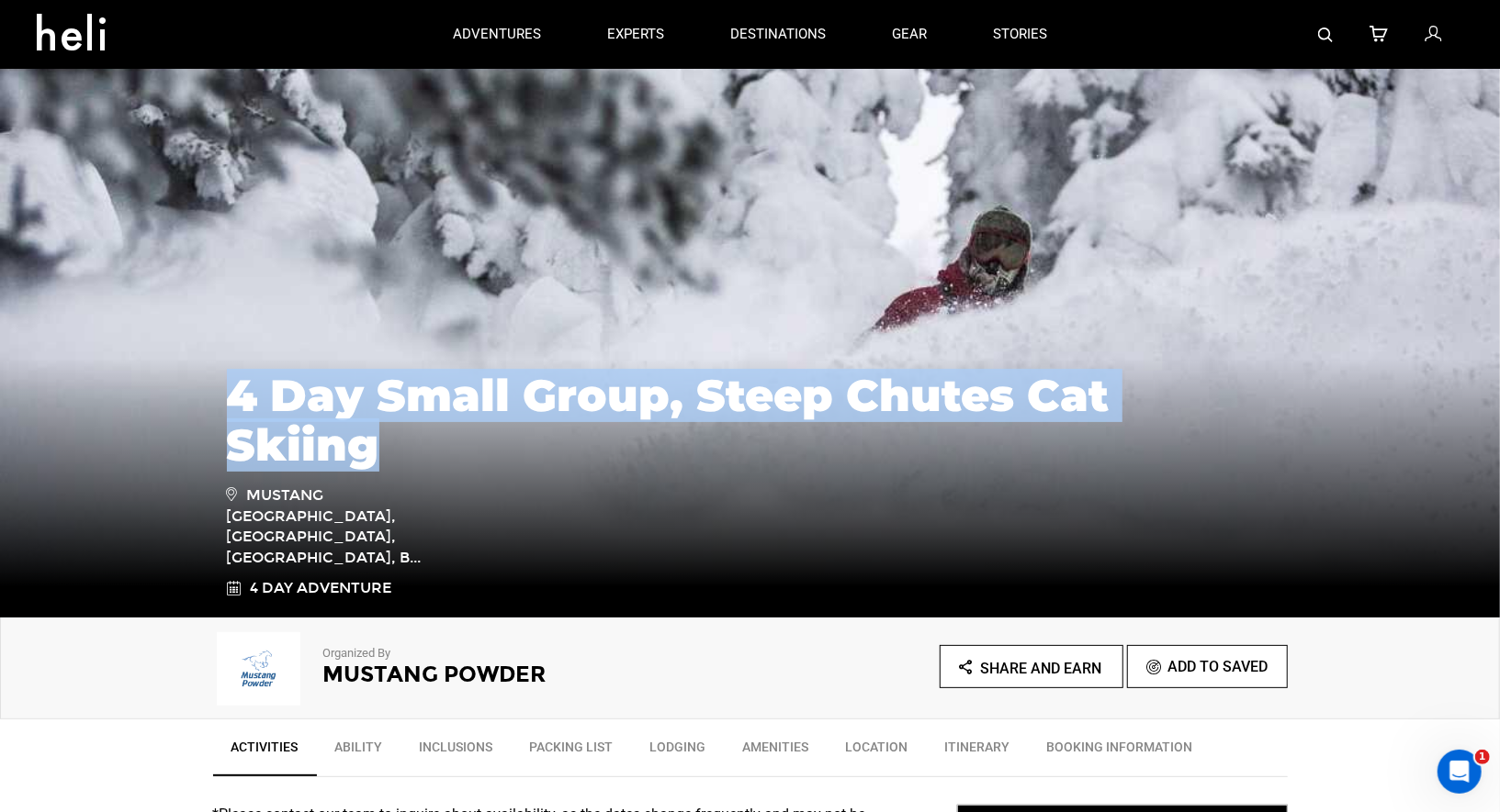
drag, startPoint x: 1294, startPoint y: 483, endPoint x: 451, endPoint y: 448, distance: 843.7
click at [451, 448] on div "4 Day Small Group, Steep Chutes Cat Skiing [GEOGRAPHIC_DATA], [GEOGRAPHIC_DATA]…" at bounding box center [750, 480] width 1500 height 275
copy h1 "4 Day Small Group, Steep Chutes Cat Skiing"
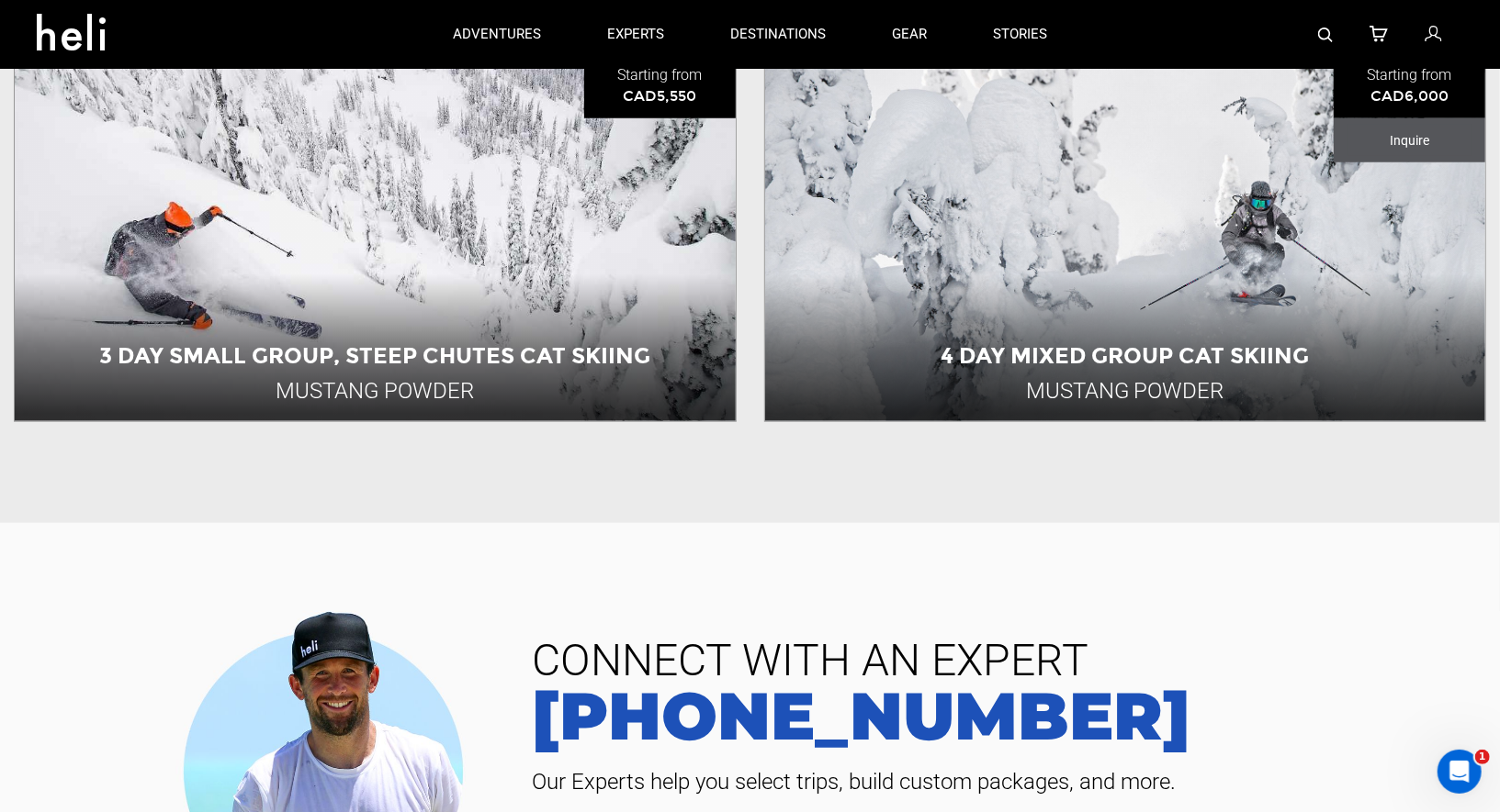
scroll to position [539, 0]
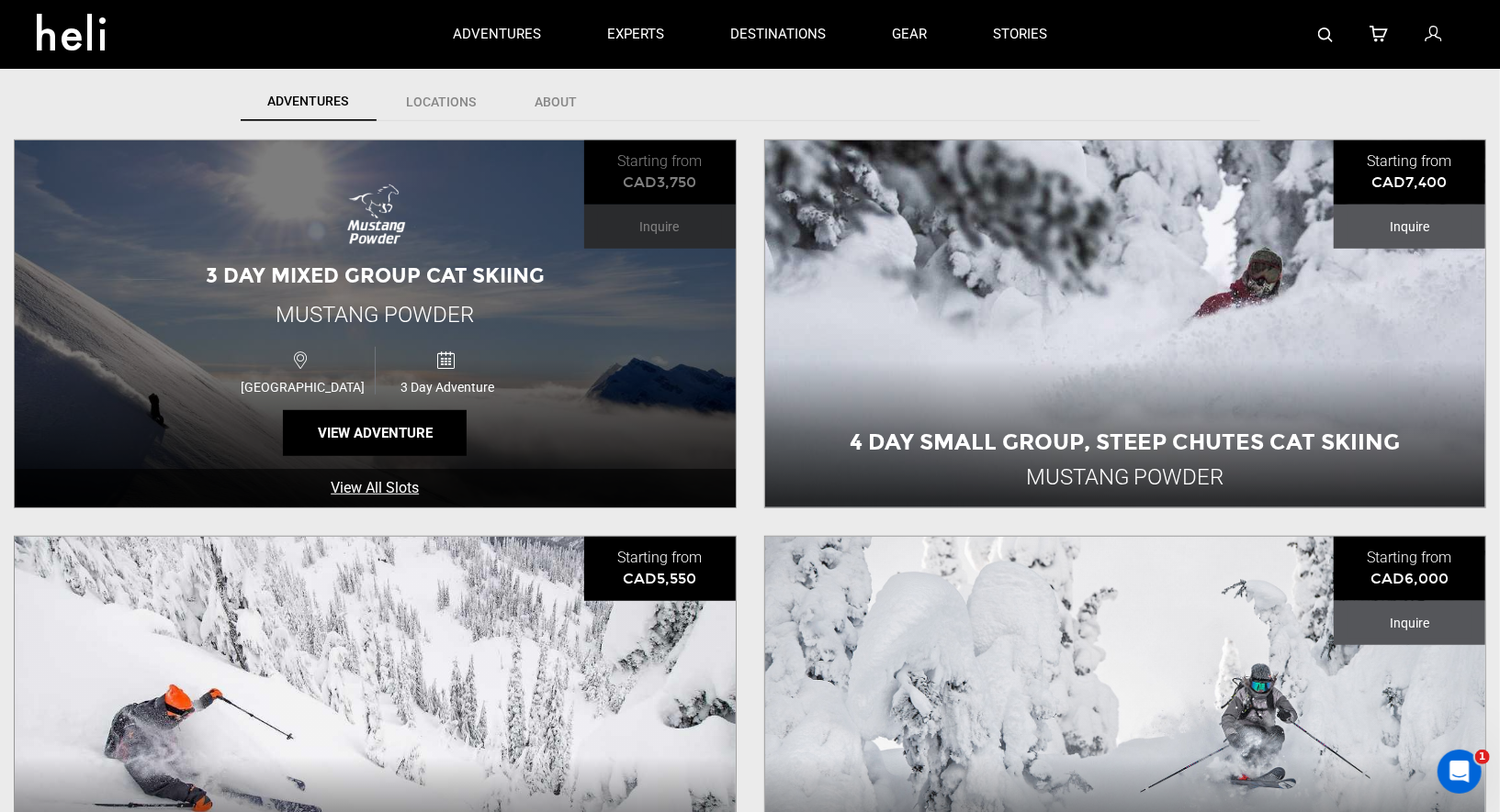
click at [526, 390] on div "[GEOGRAPHIC_DATA] 3 Day Adventure" at bounding box center [375, 370] width 433 height 60
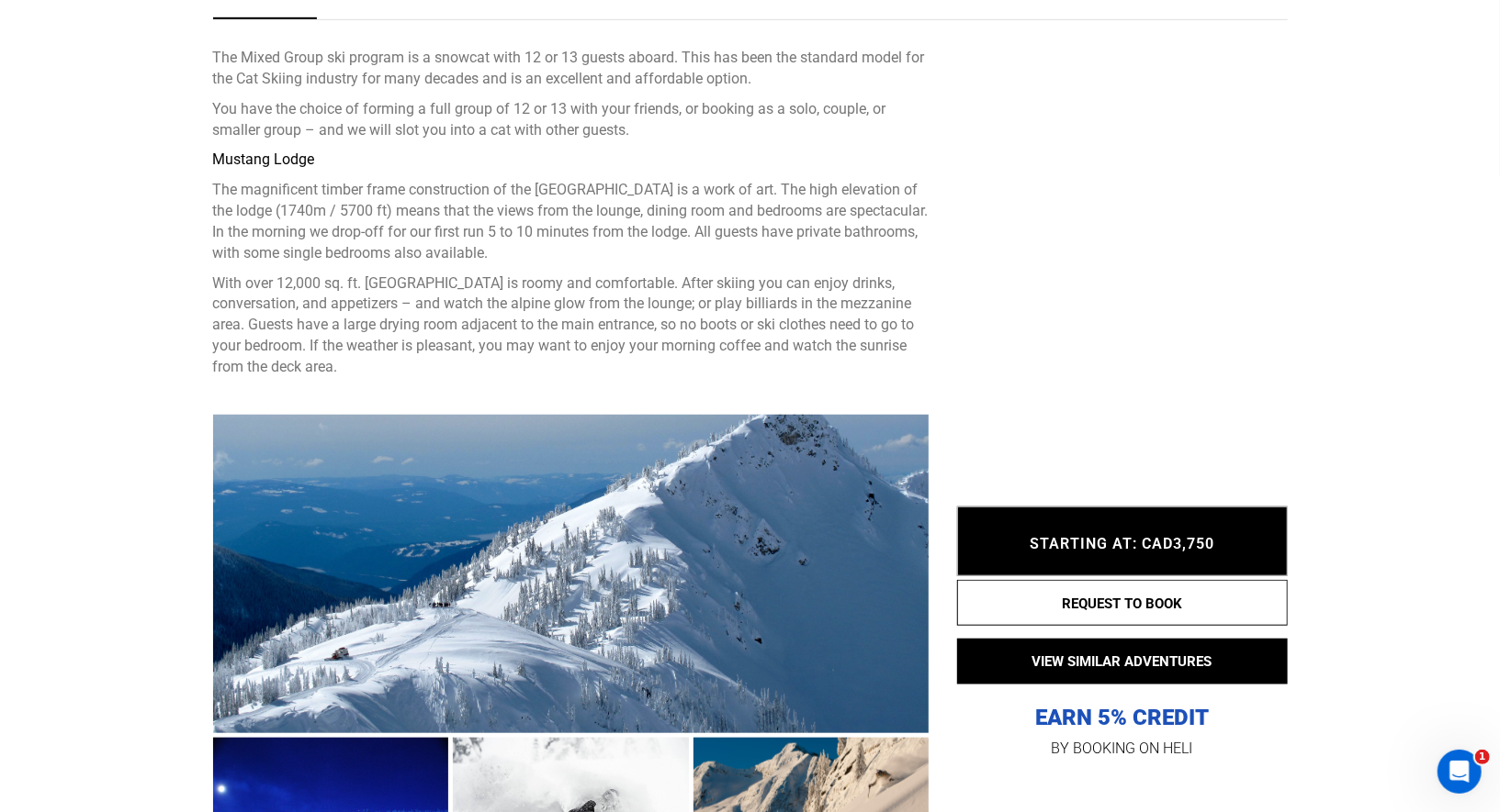
scroll to position [758, 0]
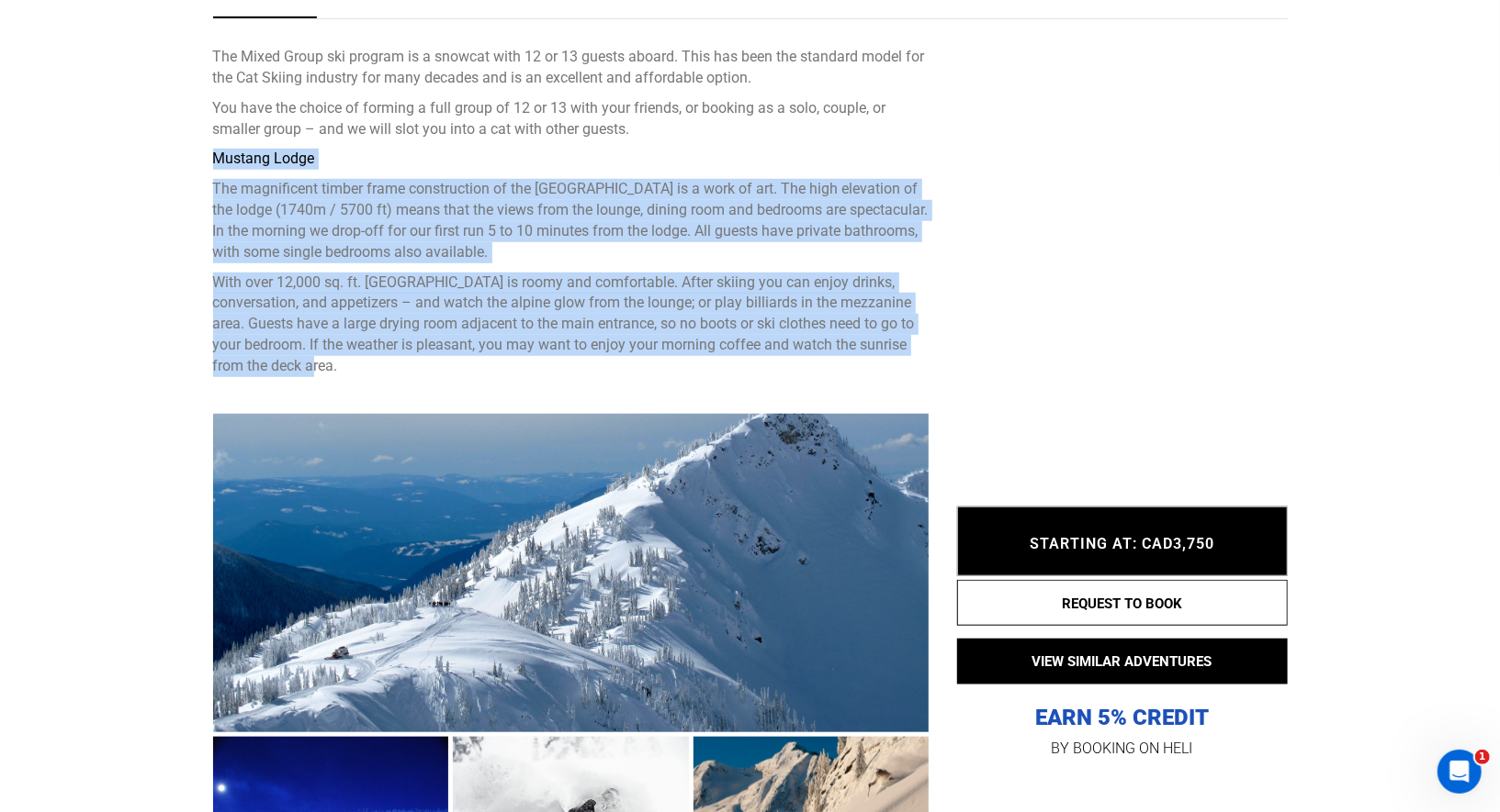
drag, startPoint x: 388, startPoint y: 374, endPoint x: 235, endPoint y: 146, distance: 274.6
click at [235, 146] on div "The Mixed Group ski program is a snowcat with 12 or 13 guests aboard. This has …" at bounding box center [571, 212] width 716 height 330
copy div "Mustang Lodge The magnificent timber frame construction of the [GEOGRAPHIC_DATA…"
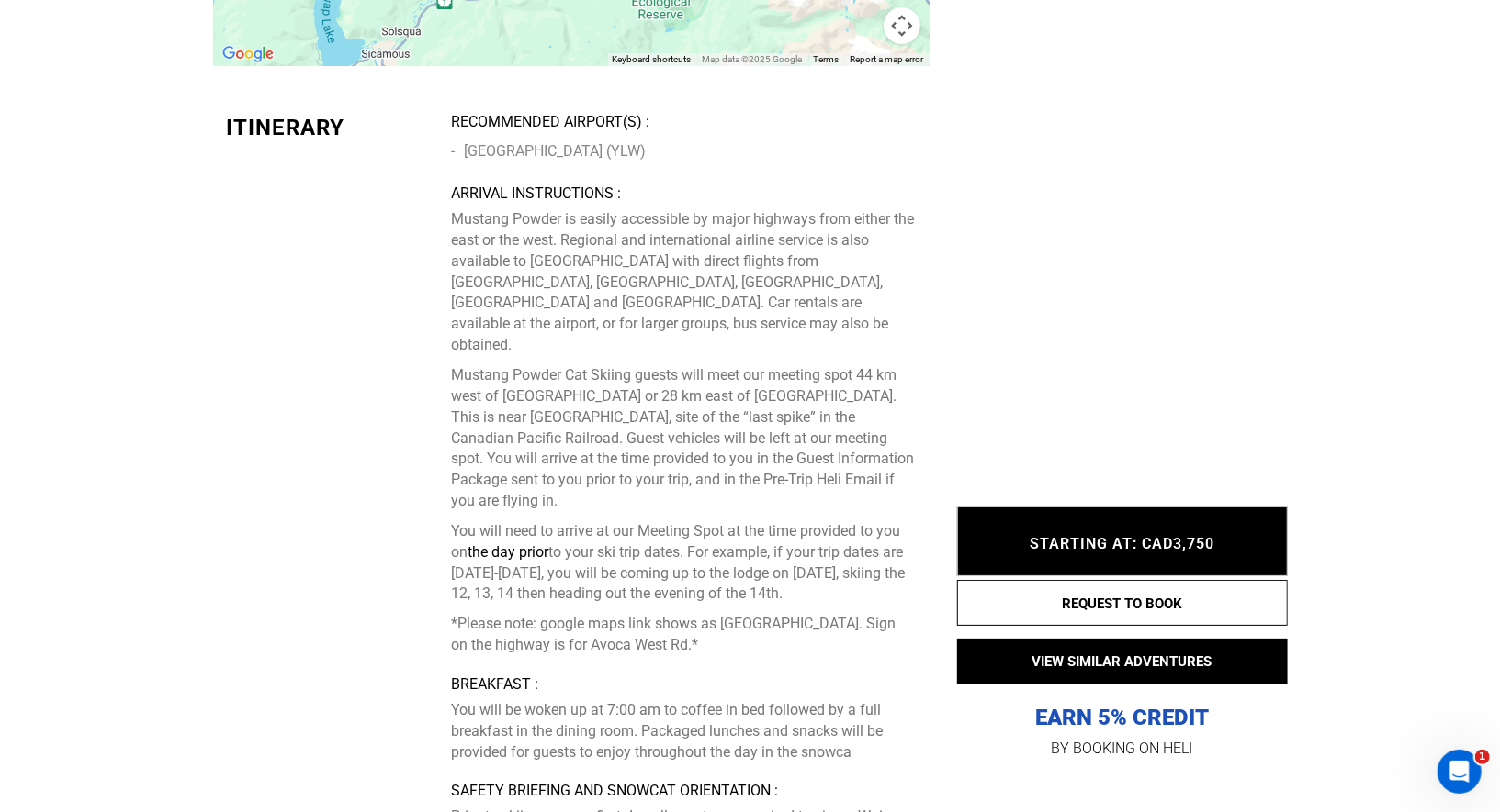
scroll to position [4474, 0]
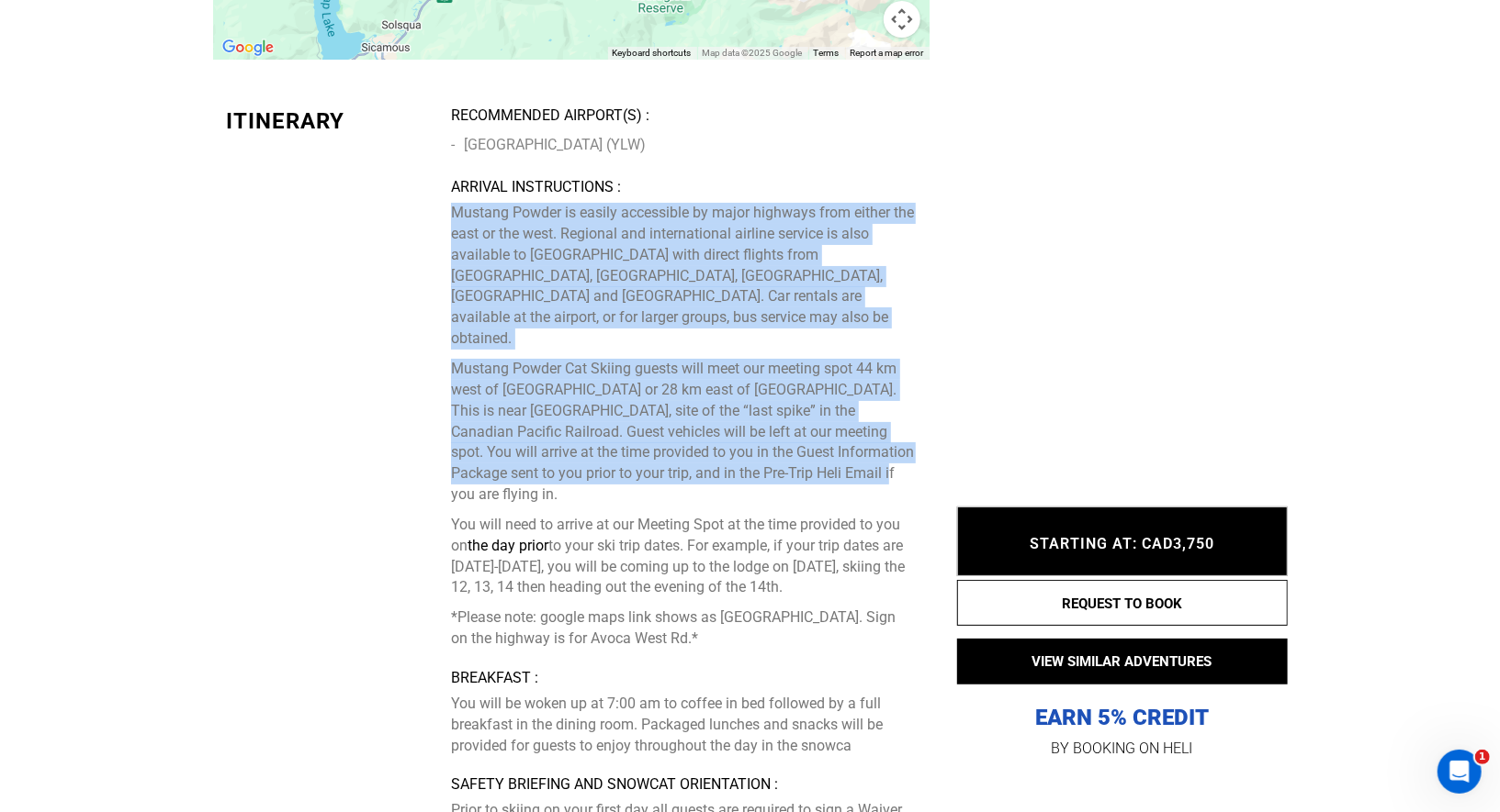
drag, startPoint x: 850, startPoint y: 421, endPoint x: 452, endPoint y: 181, distance: 464.8
click at [452, 203] on p "Mustang Powder is easily accessible by major highways from either the east or t…" at bounding box center [683, 426] width 464 height 447
copy p "Mustang Powder is easily accessible by major highways from either the east or t…"
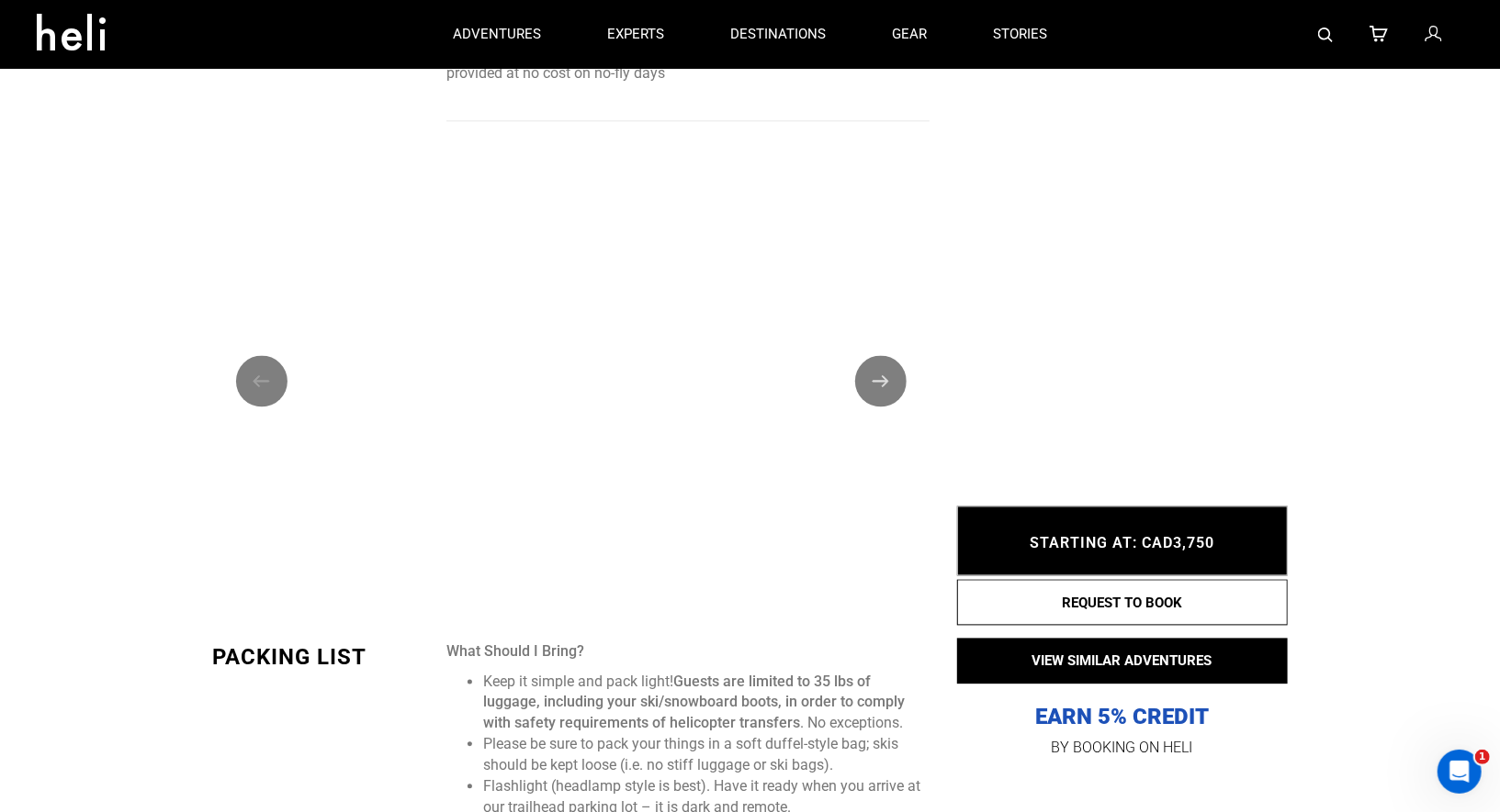
scroll to position [2128, 0]
